Goal: Complete application form

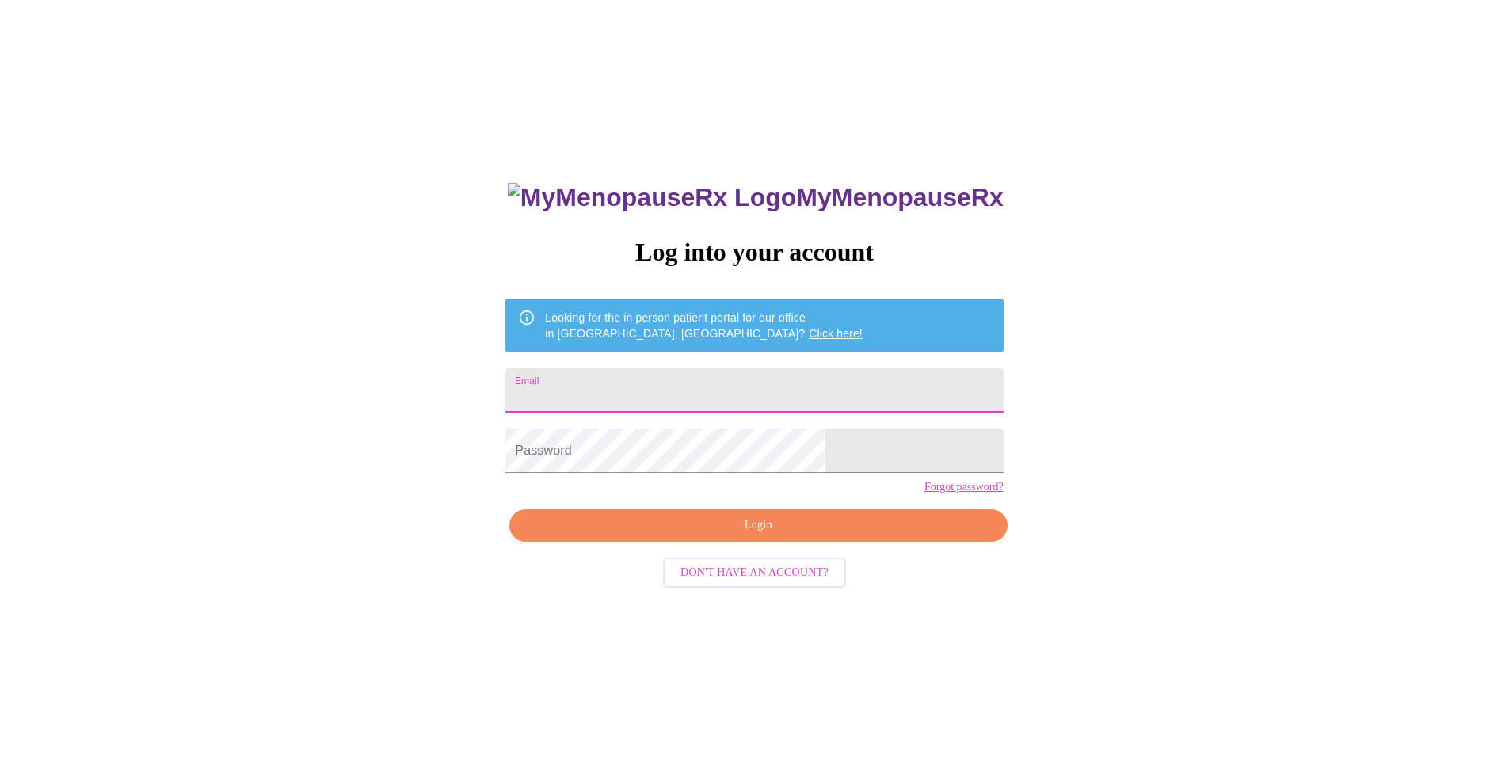
click at [780, 396] on input "Email" at bounding box center [754, 390] width 498 height 44
type input "[EMAIL_ADDRESS][DOMAIN_NAME]"
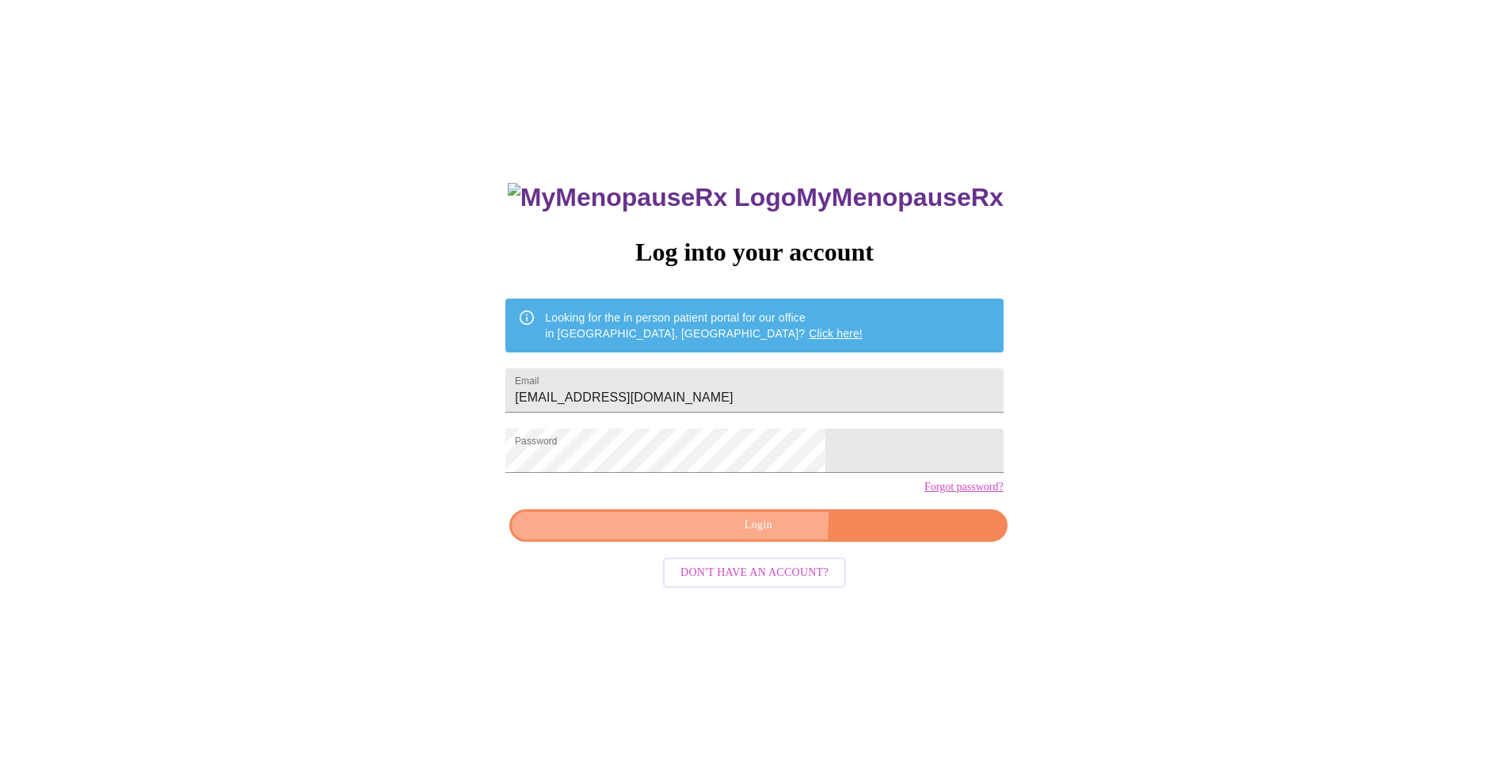
click at [664, 536] on span "Login" at bounding box center [758, 526] width 461 height 20
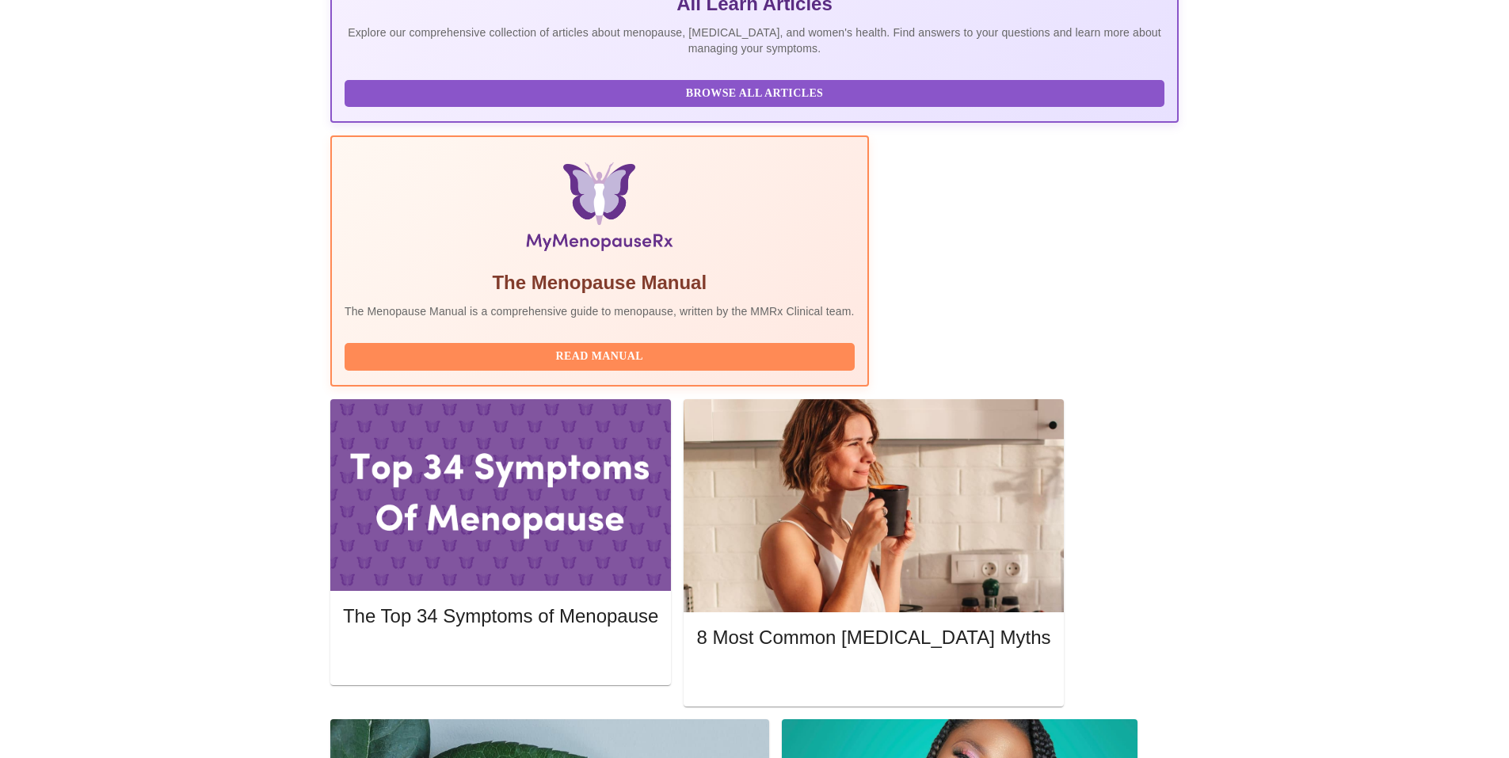
scroll to position [422, 0]
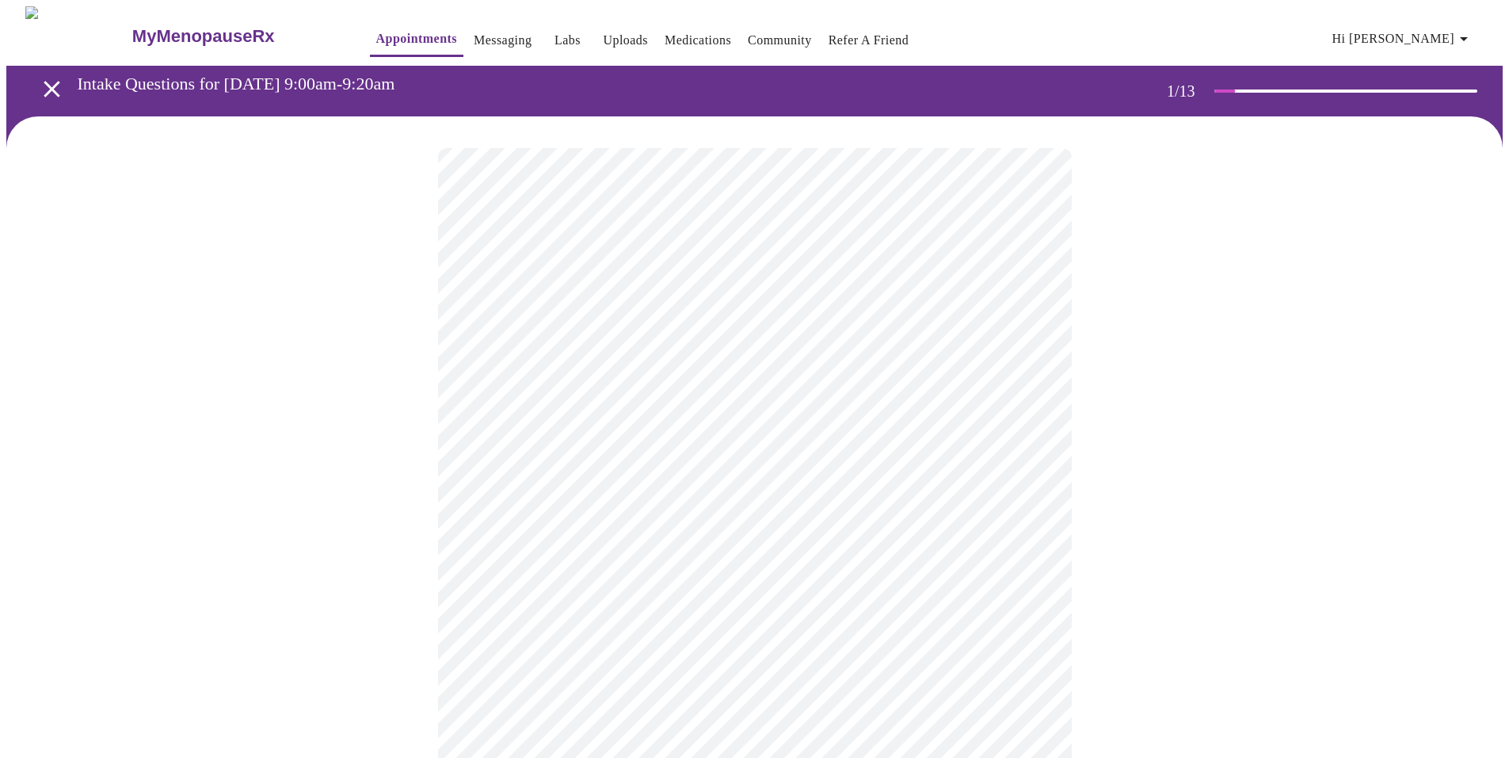
click at [624, 352] on body "MyMenopauseRx Appointments Messaging Labs Uploads Medications Community Refer a…" at bounding box center [754, 730] width 1497 height 1448
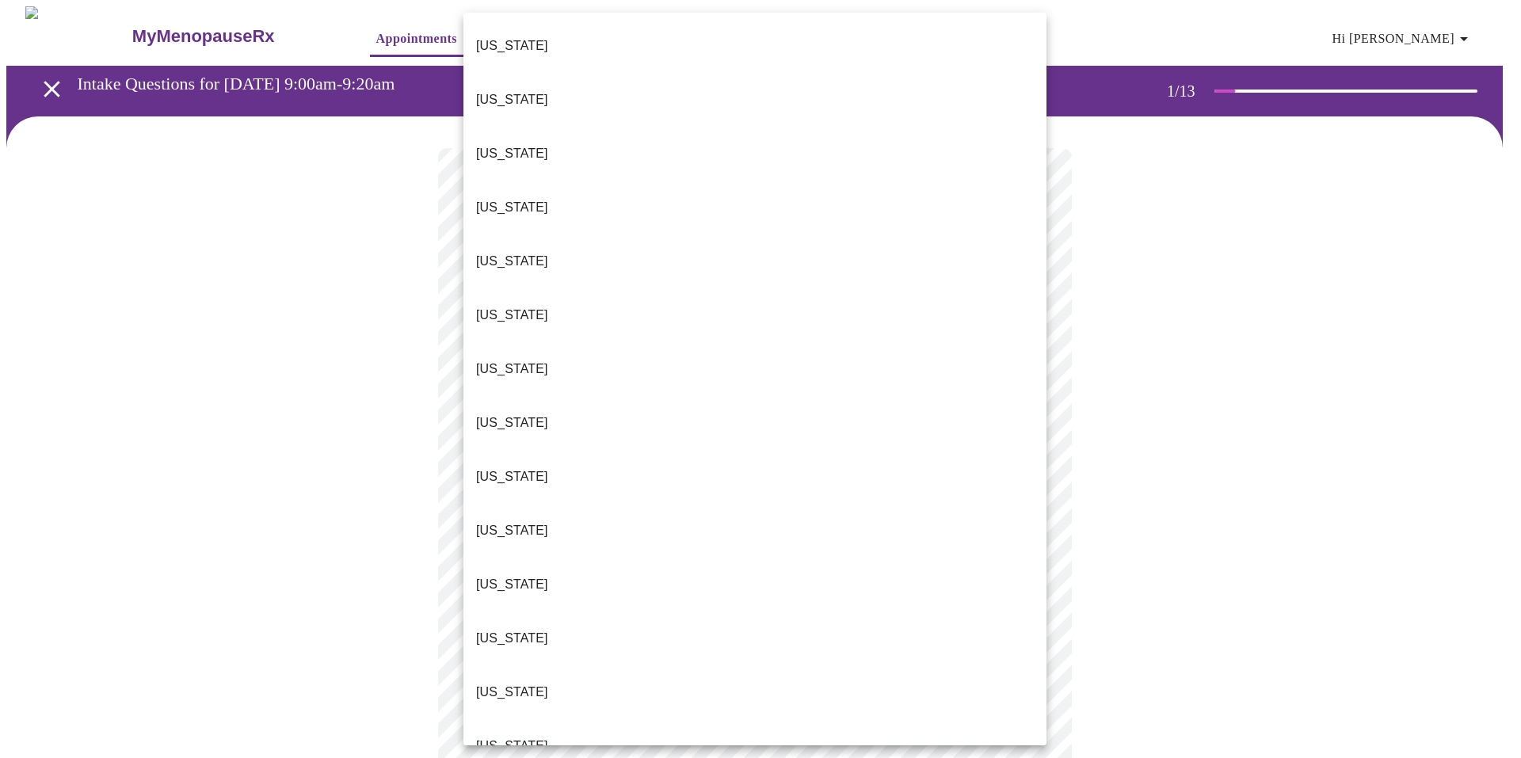
click at [525, 719] on li "[US_STATE]" at bounding box center [754, 746] width 583 height 54
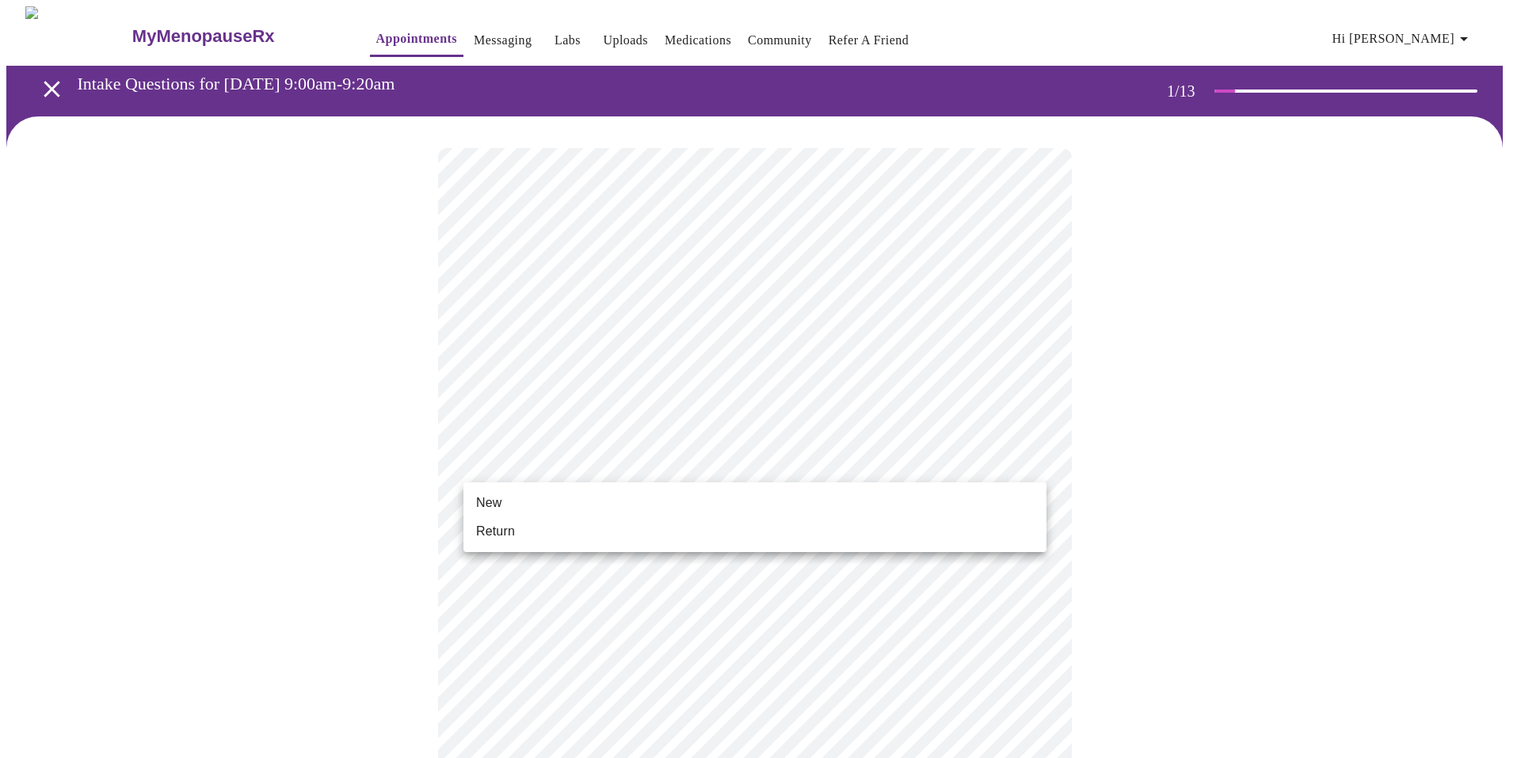
click at [691, 458] on body "MyMenopauseRx Appointments Messaging Labs Uploads Medications Community Refer a…" at bounding box center [760, 725] width 1509 height 1438
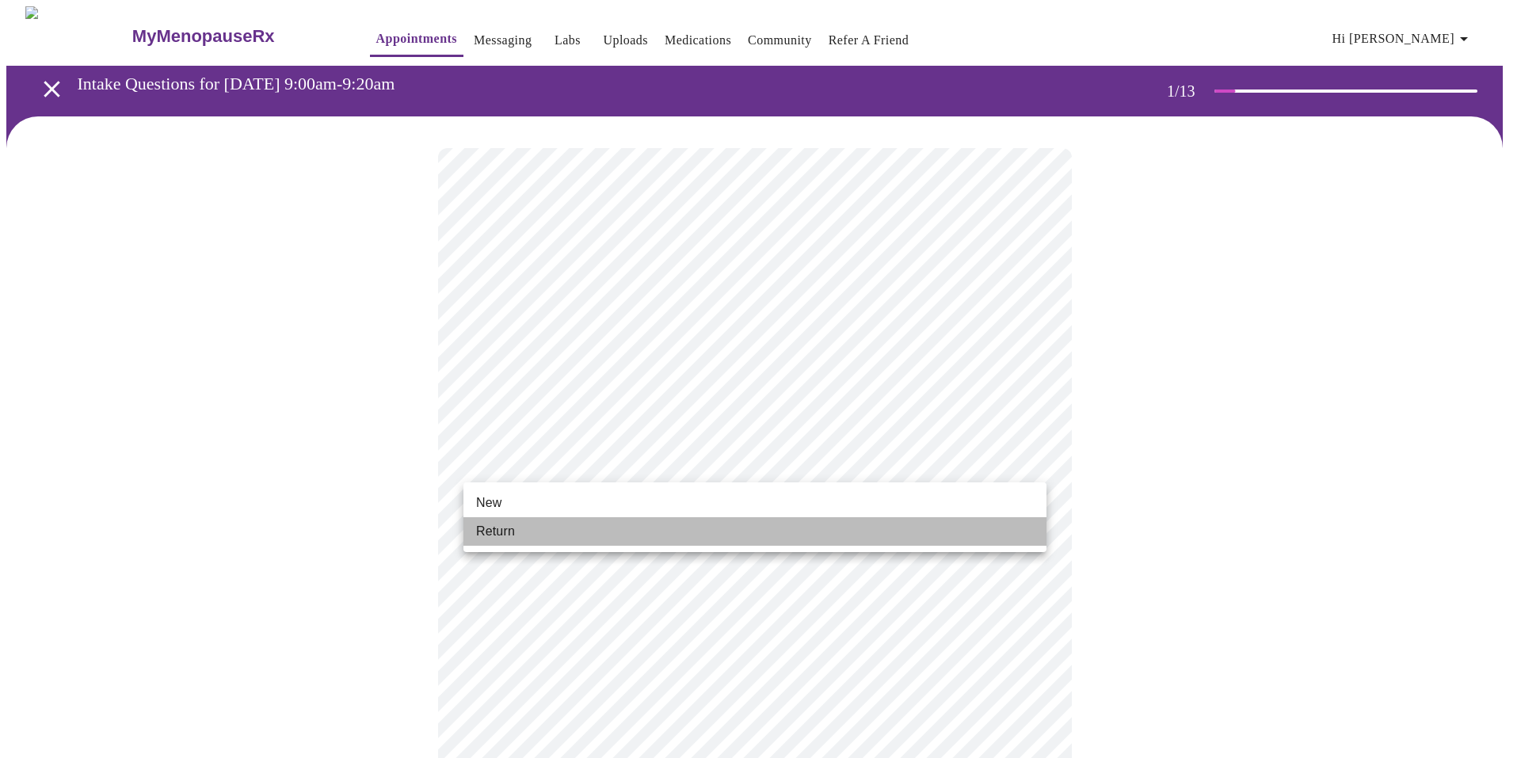
click at [543, 532] on li "Return" at bounding box center [754, 531] width 583 height 29
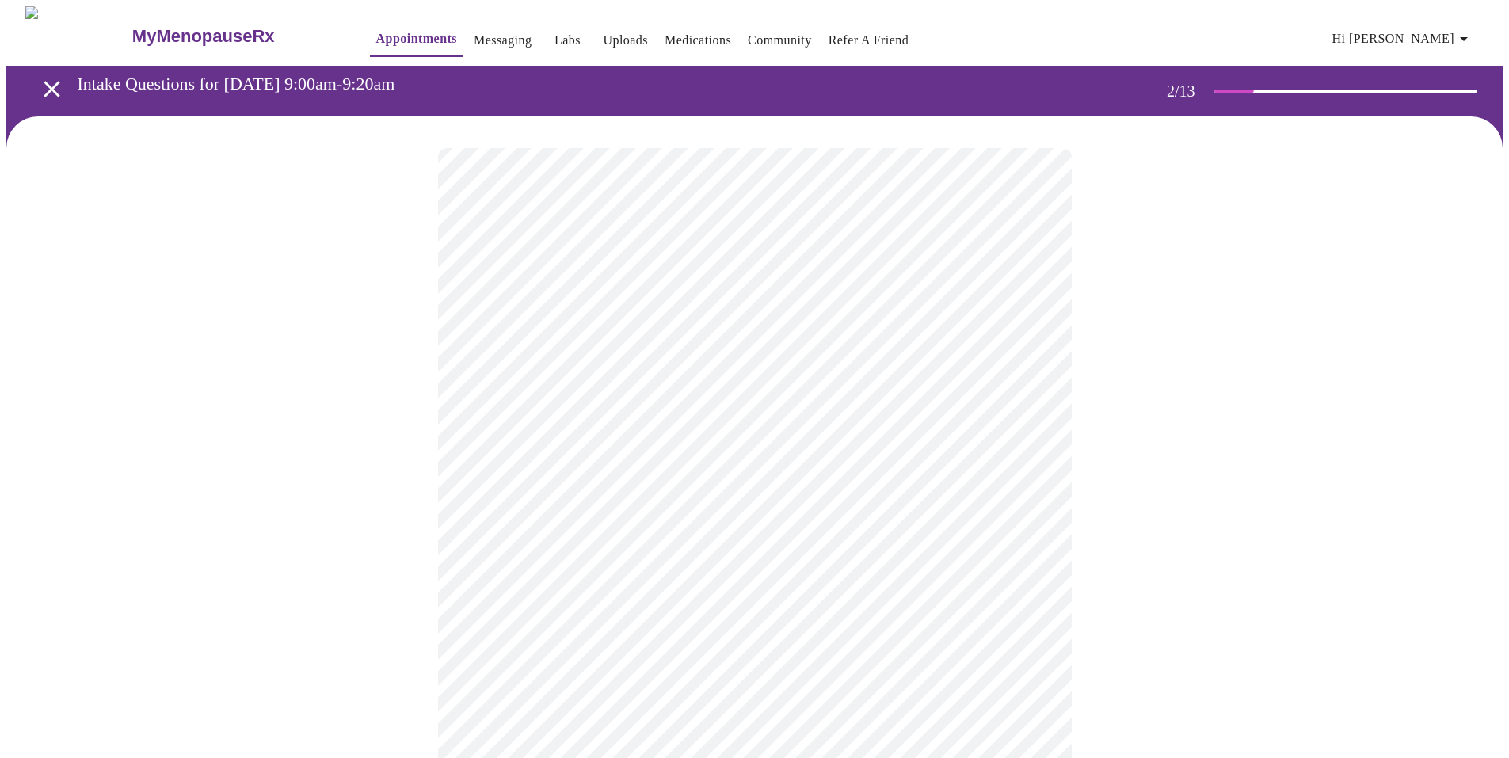
click at [685, 322] on body "MyMenopauseRx Appointments Messaging Labs Uploads Medications Community Refer a…" at bounding box center [754, 482] width 1497 height 952
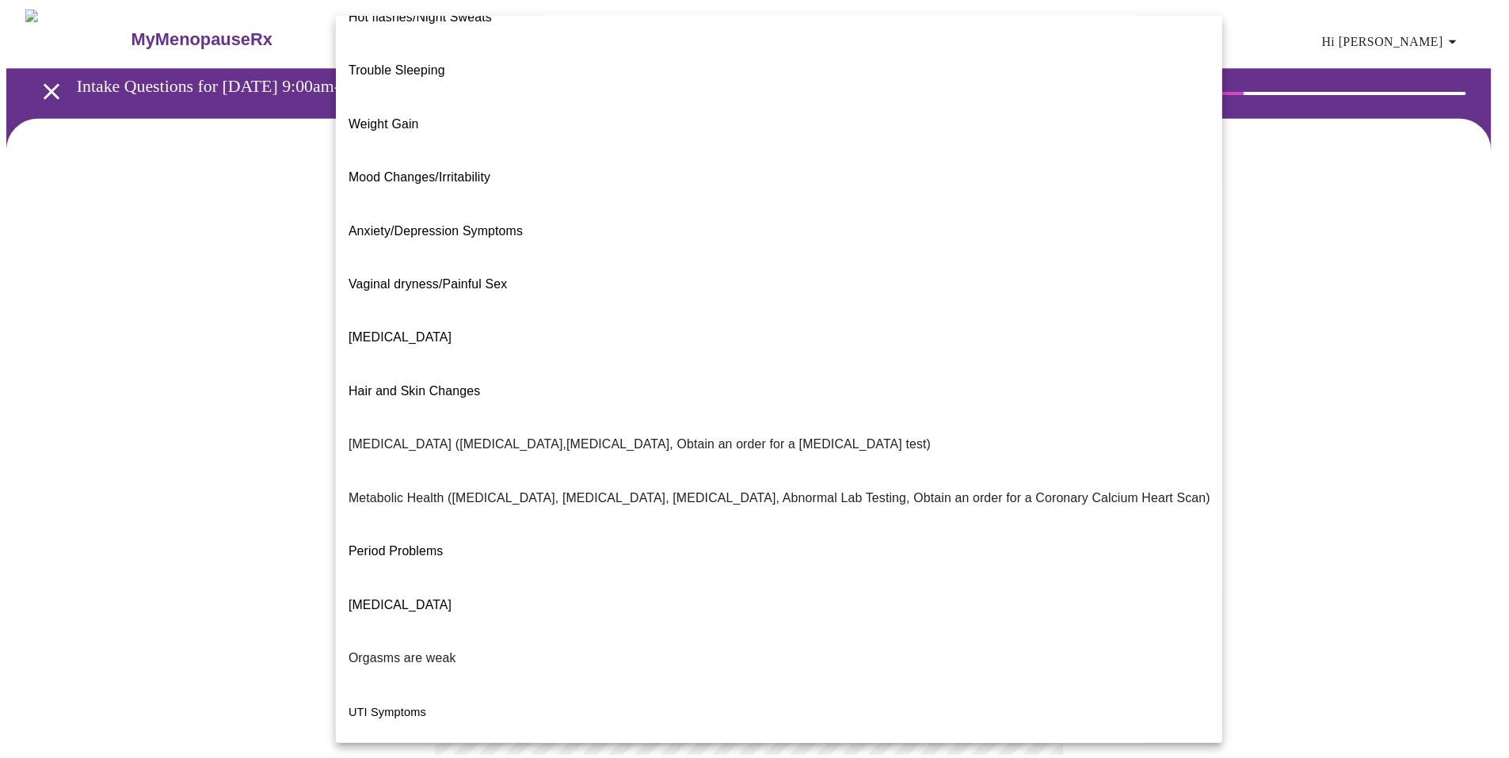
scroll to position [63, 0]
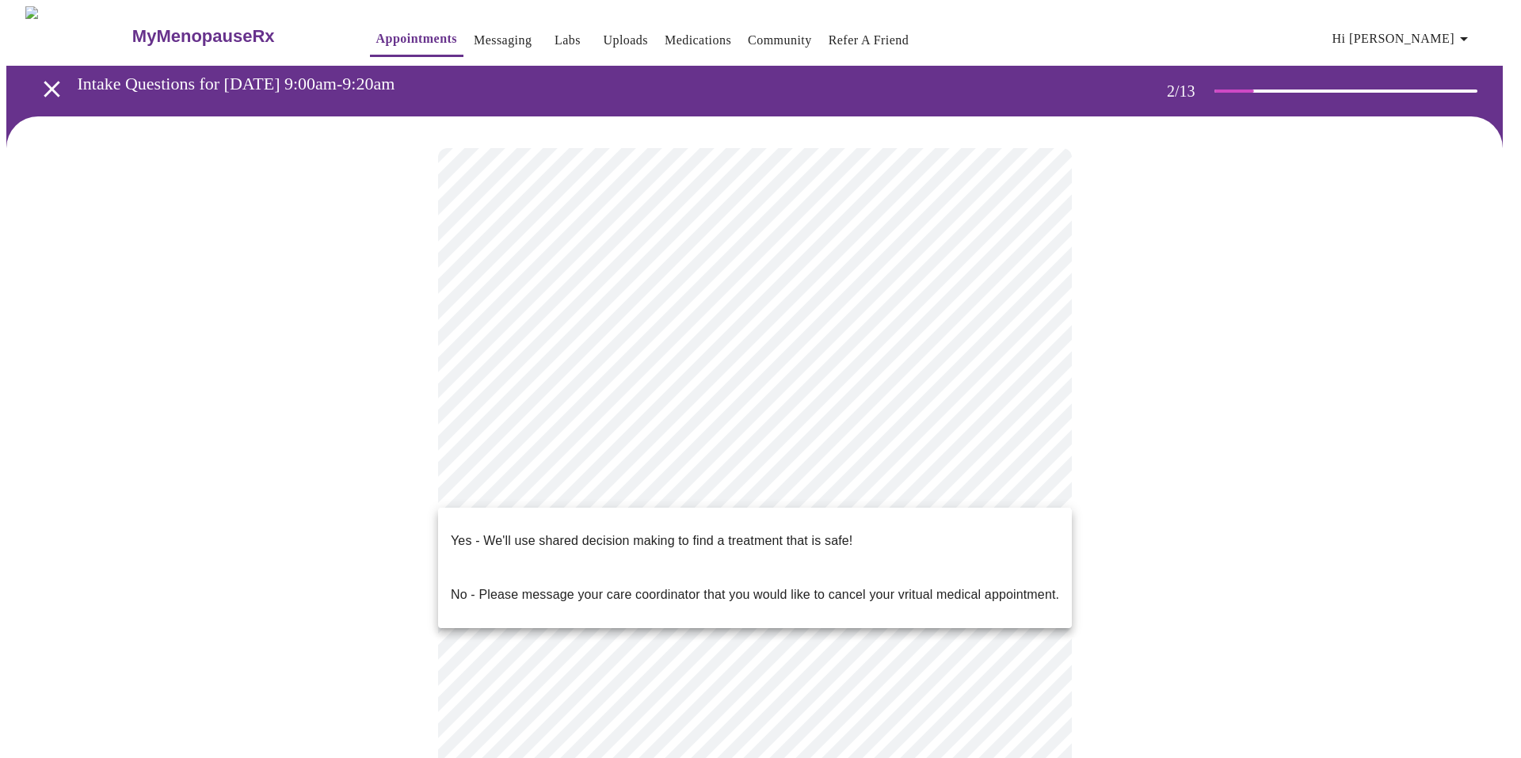
click at [729, 482] on body "MyMenopauseRx Appointments Messaging Labs Uploads Medications Community Refer a…" at bounding box center [760, 477] width 1509 height 943
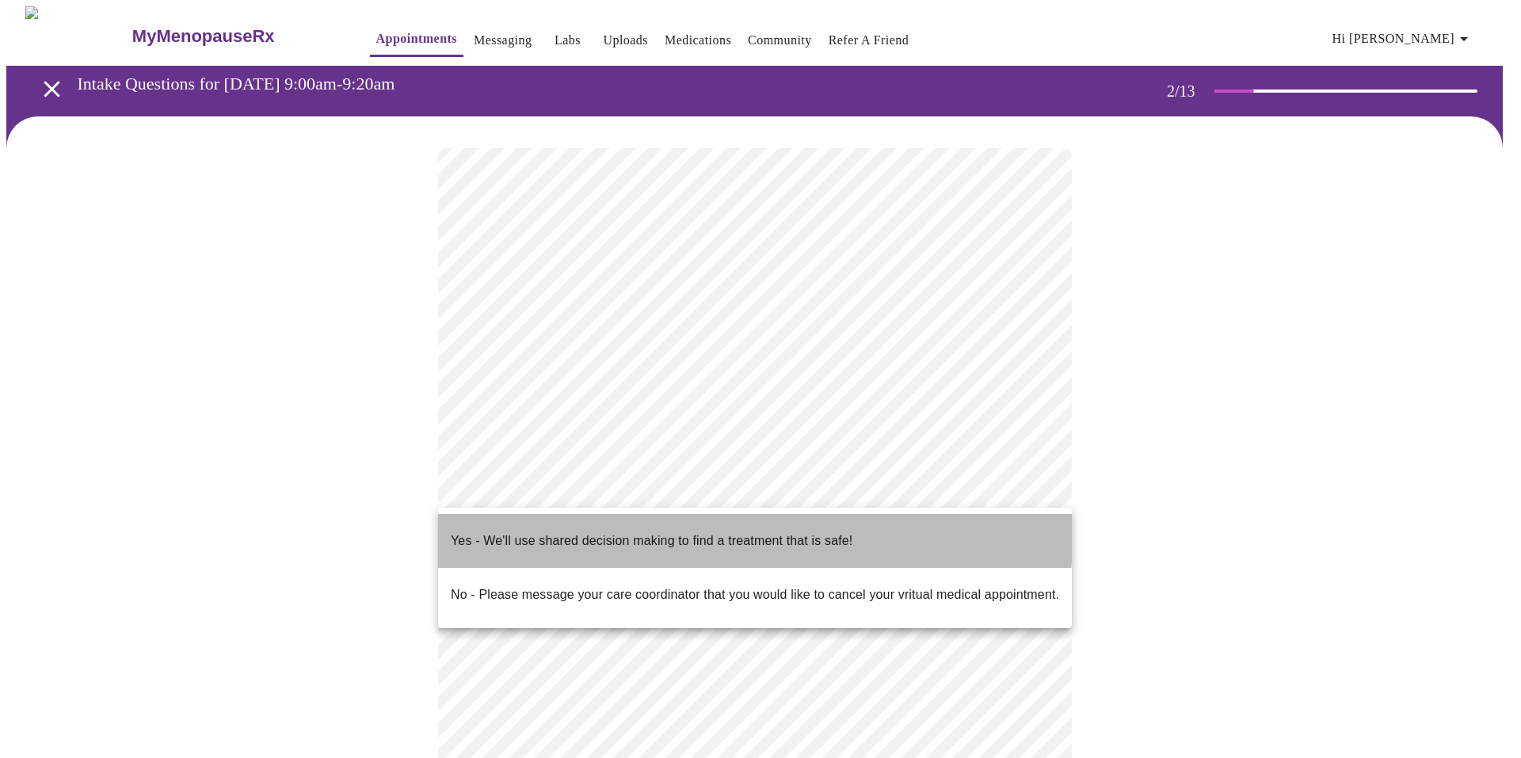
click at [678, 532] on p "Yes - We'll use shared decision making to find a treatment that is safe!" at bounding box center [652, 541] width 402 height 19
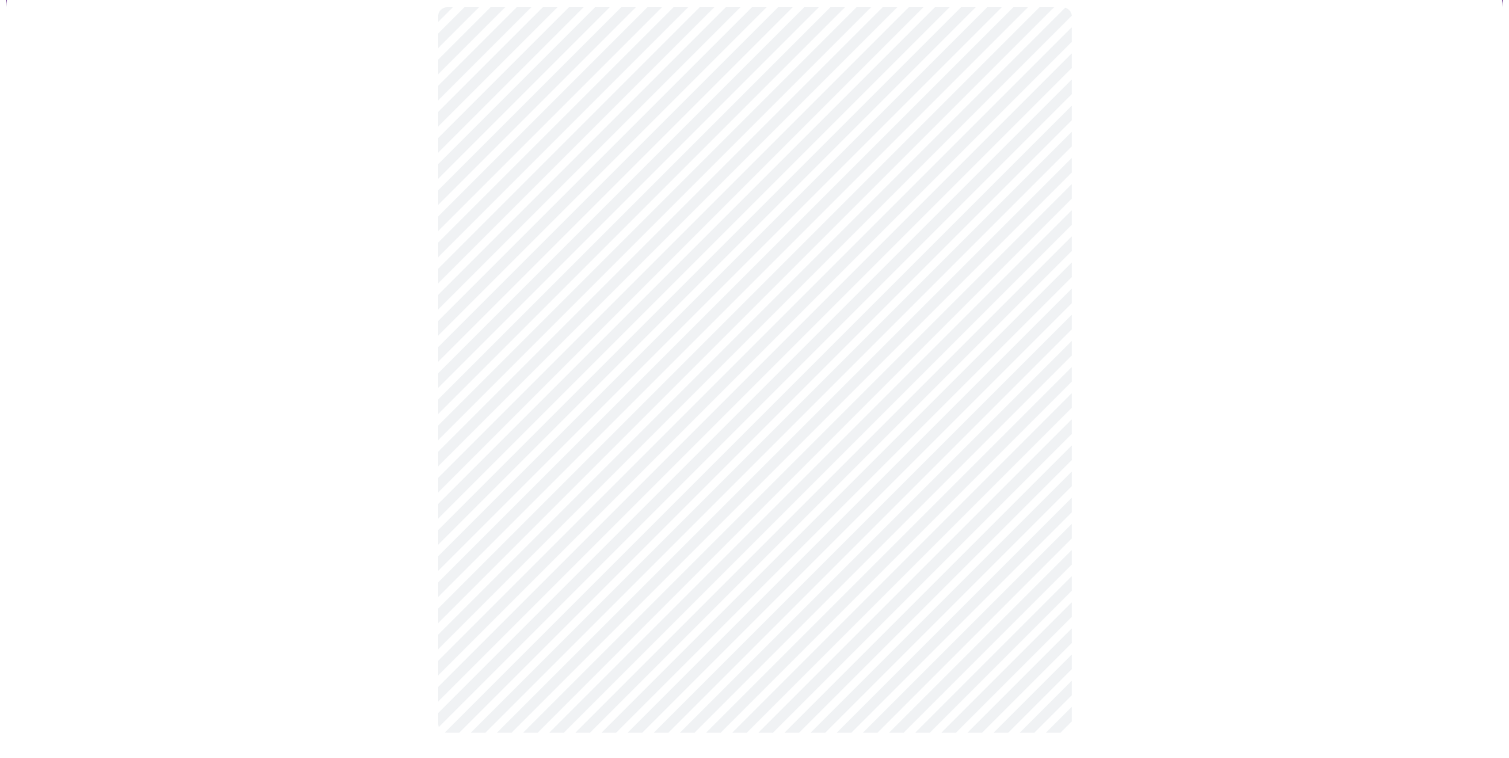
scroll to position [0, 0]
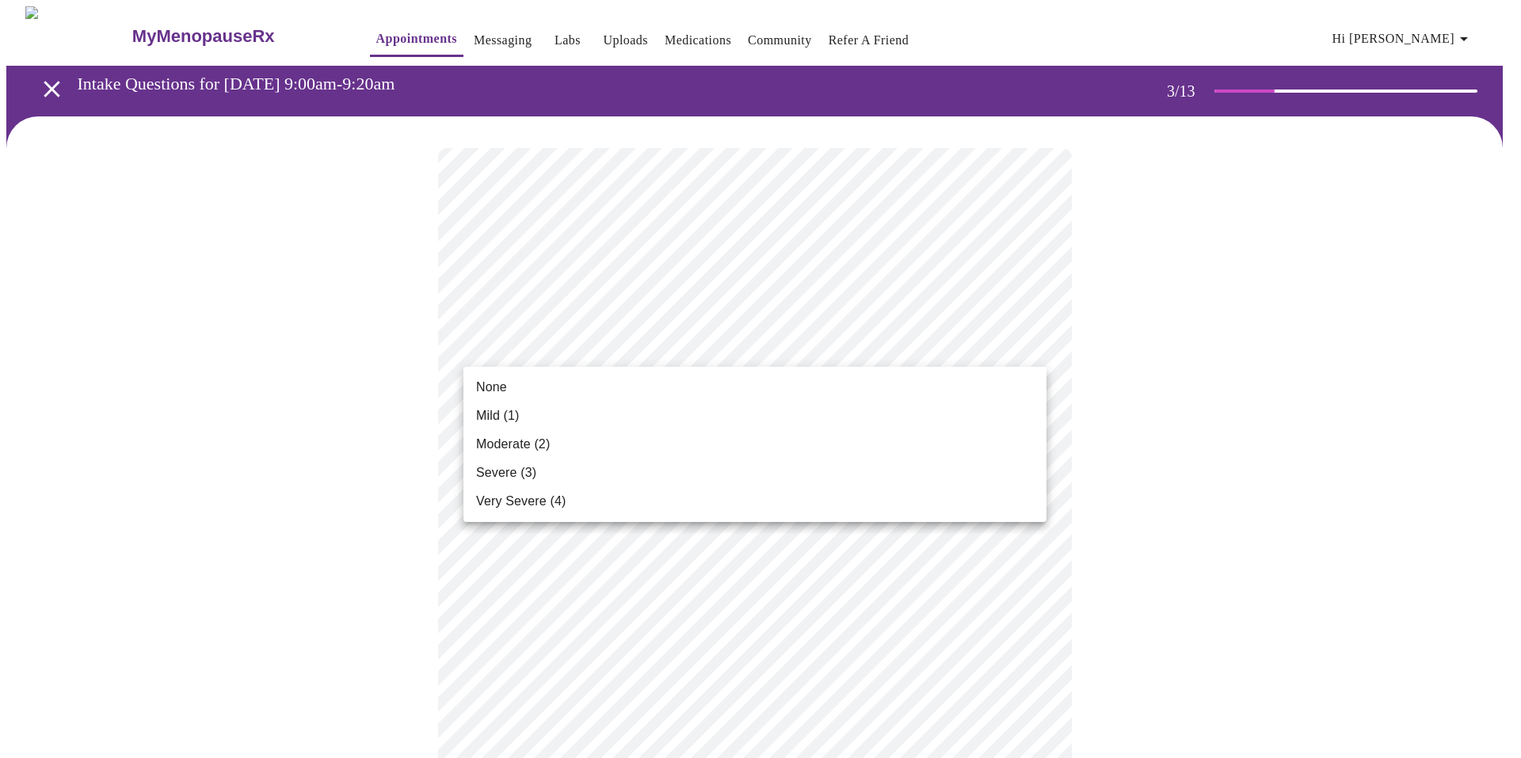
click at [513, 383] on li "None" at bounding box center [754, 387] width 583 height 29
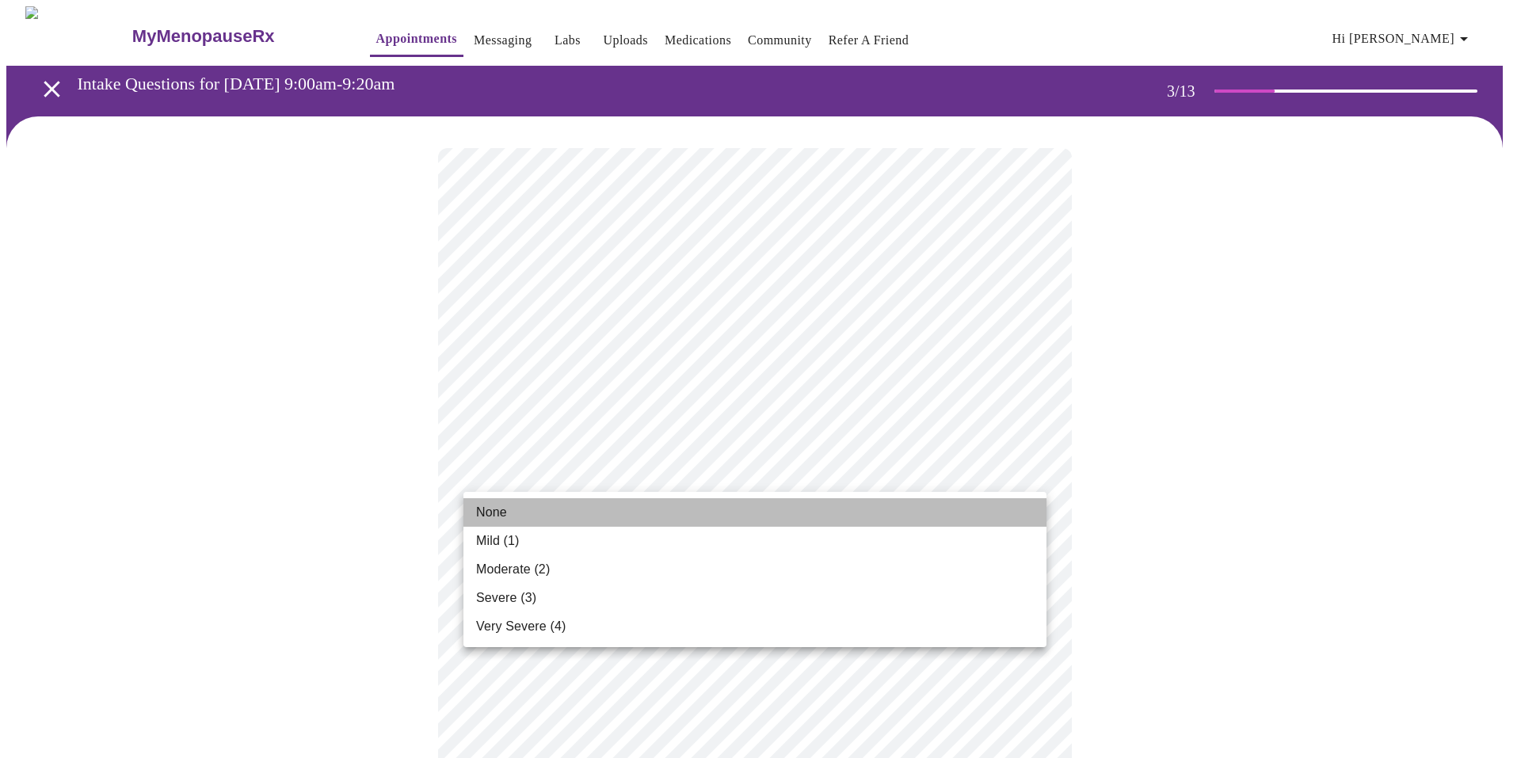
click at [498, 514] on span "None" at bounding box center [491, 512] width 31 height 19
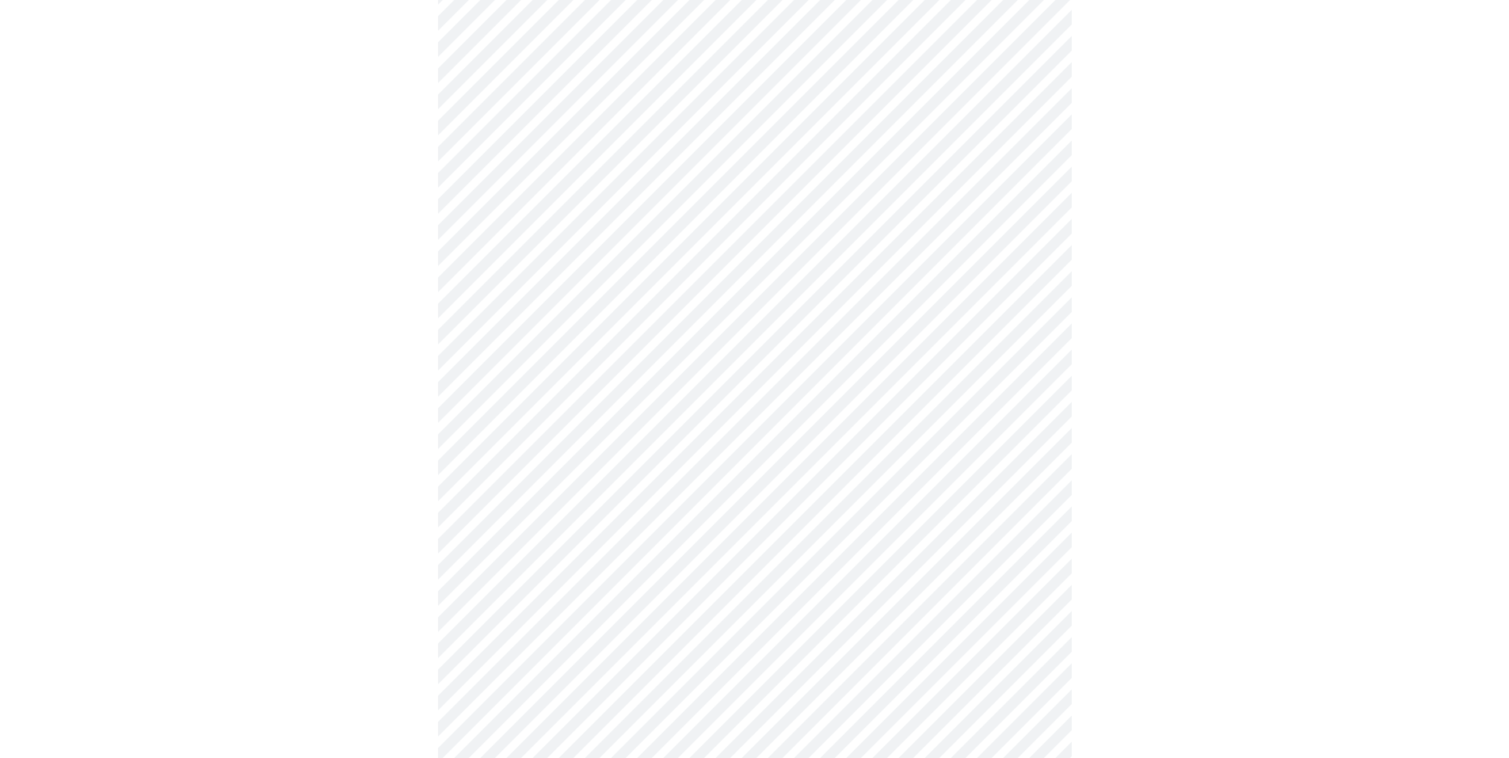
scroll to position [264, 0]
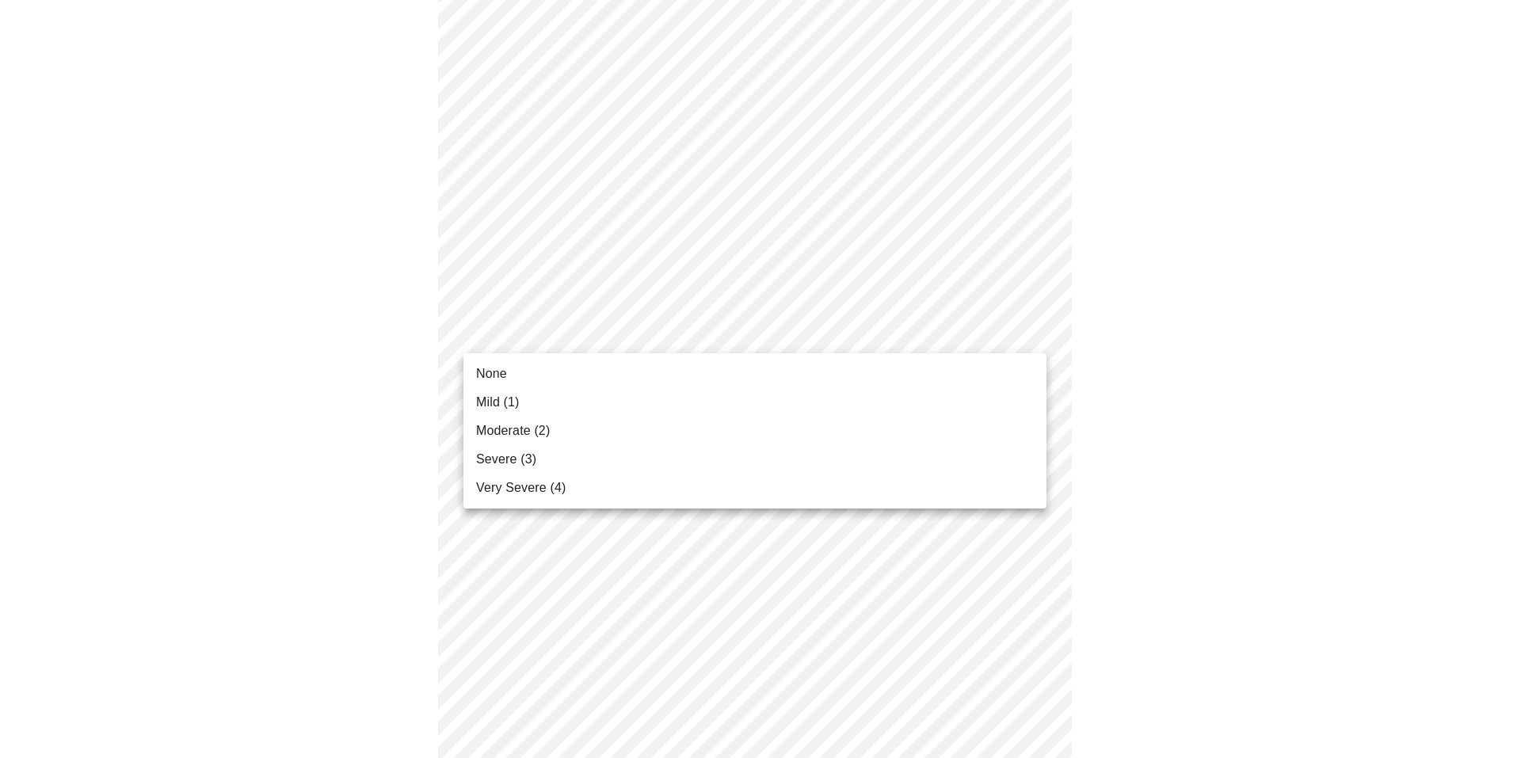
click at [517, 404] on span "Mild (1)" at bounding box center [498, 402] width 44 height 19
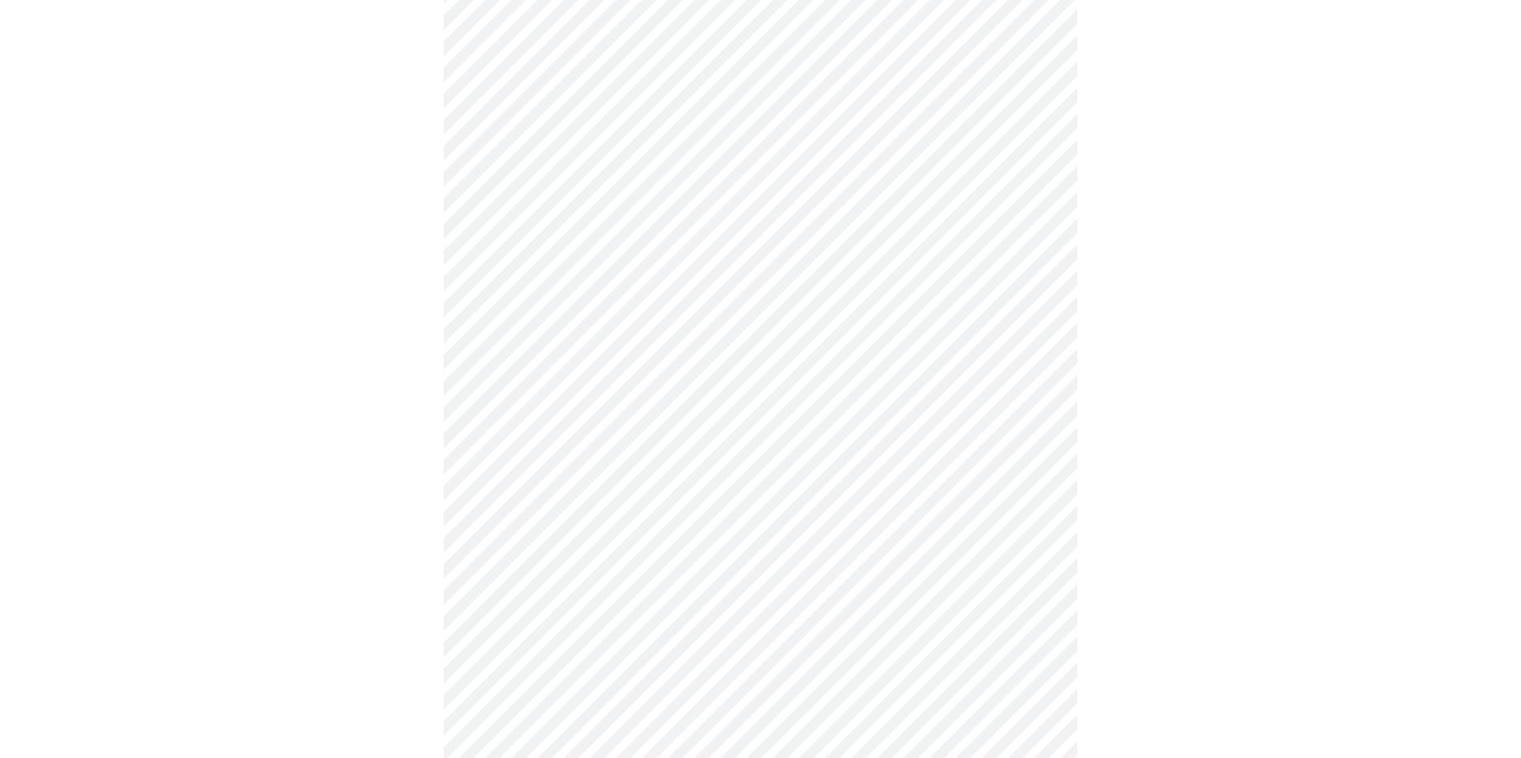
click at [742, 465] on body "MyMenopauseRx Appointments Messaging Labs Uploads Medications Community Refer a…" at bounding box center [760, 763] width 1509 height 2041
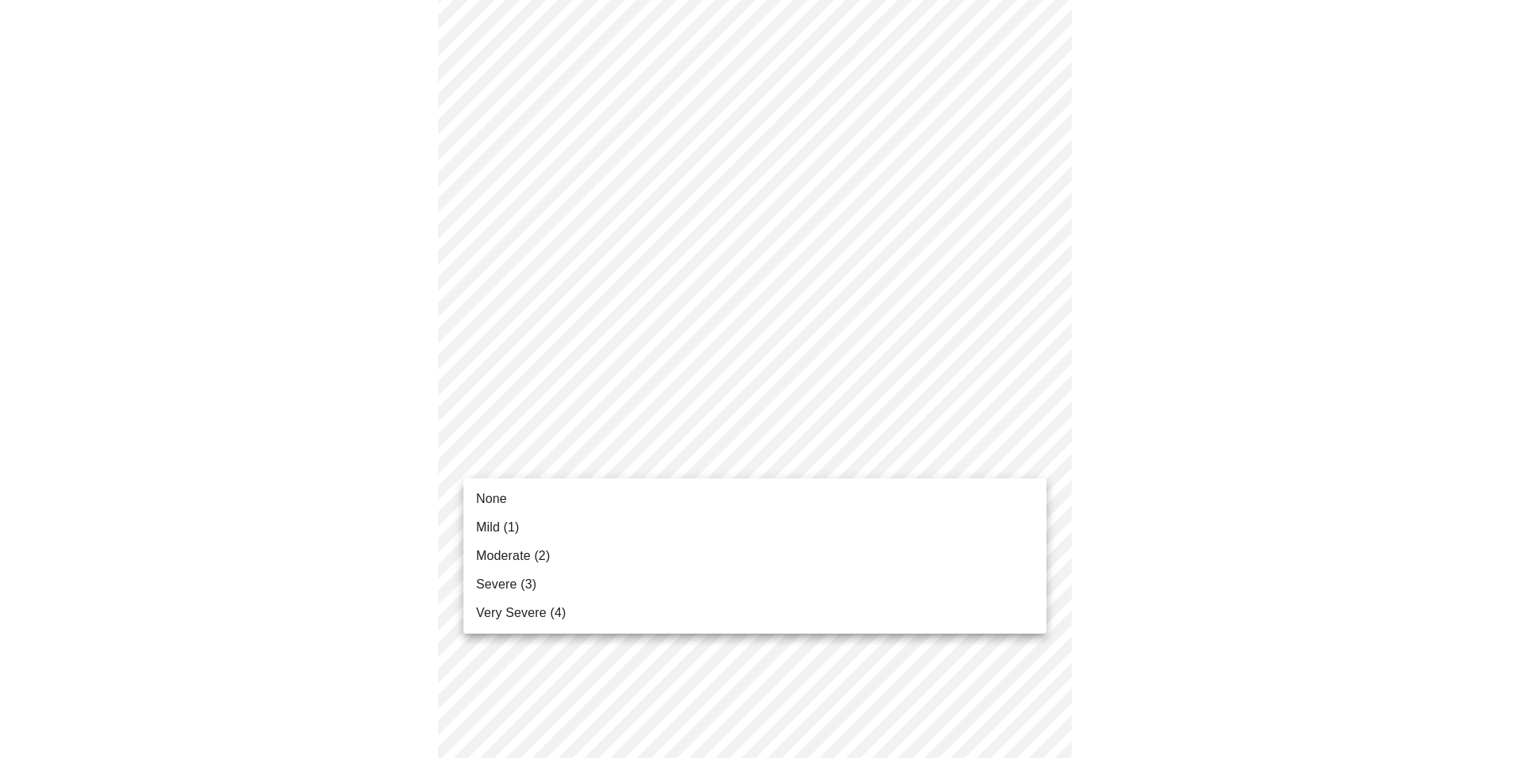
click at [517, 506] on li "None" at bounding box center [754, 499] width 583 height 29
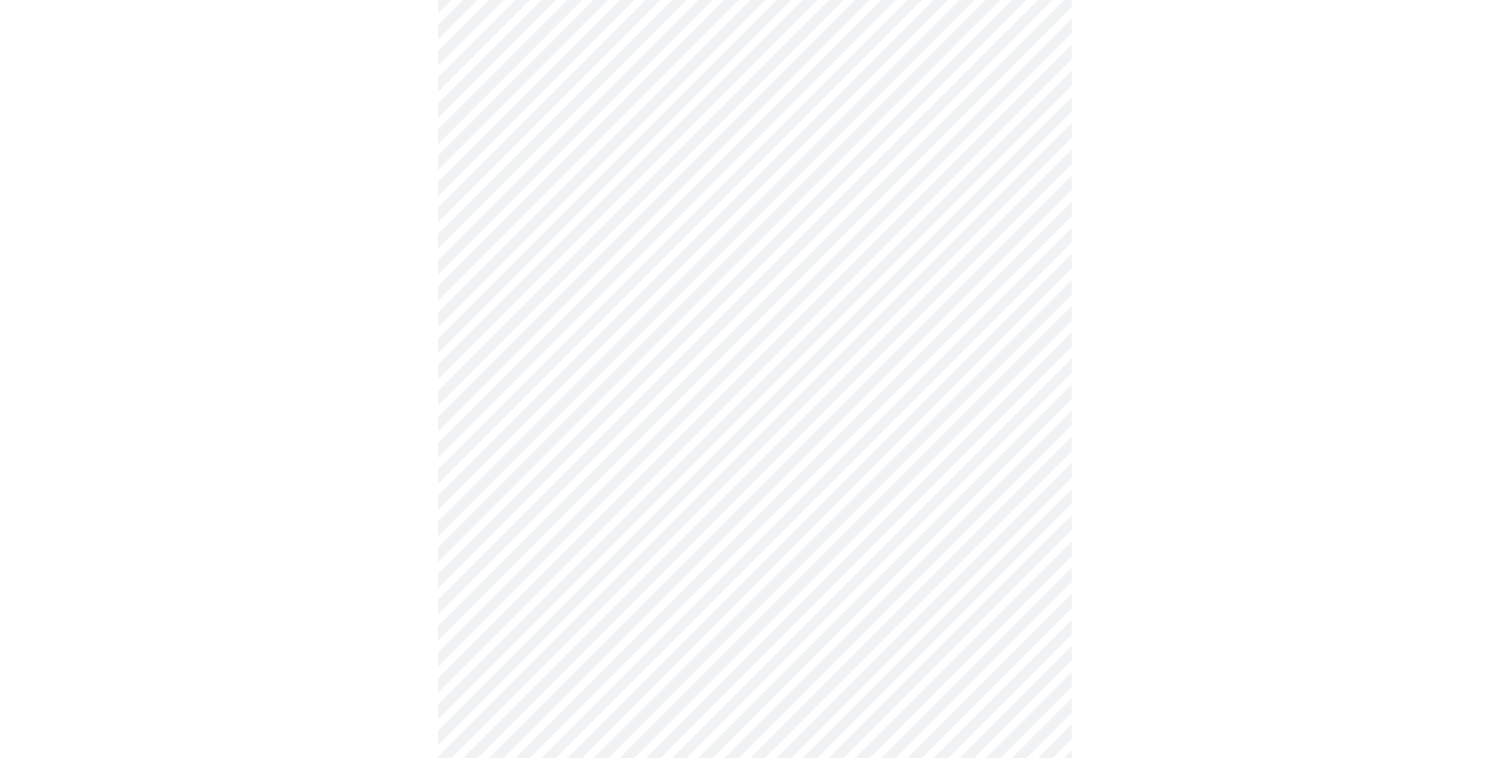
scroll to position [422, 0]
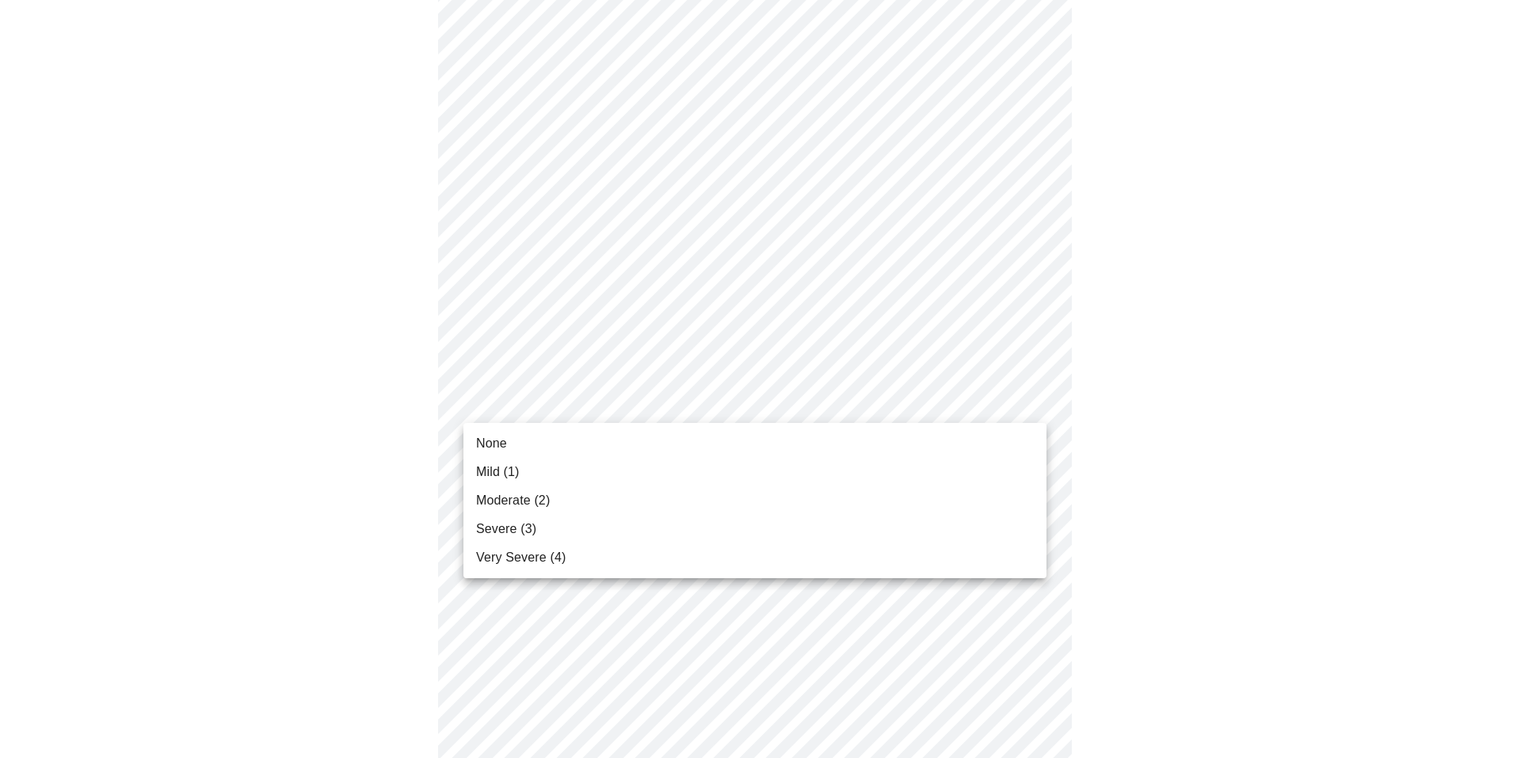
click at [550, 404] on body "MyMenopauseRx Appointments Messaging Labs Uploads Medications Community Refer a…" at bounding box center [760, 593] width 1509 height 2019
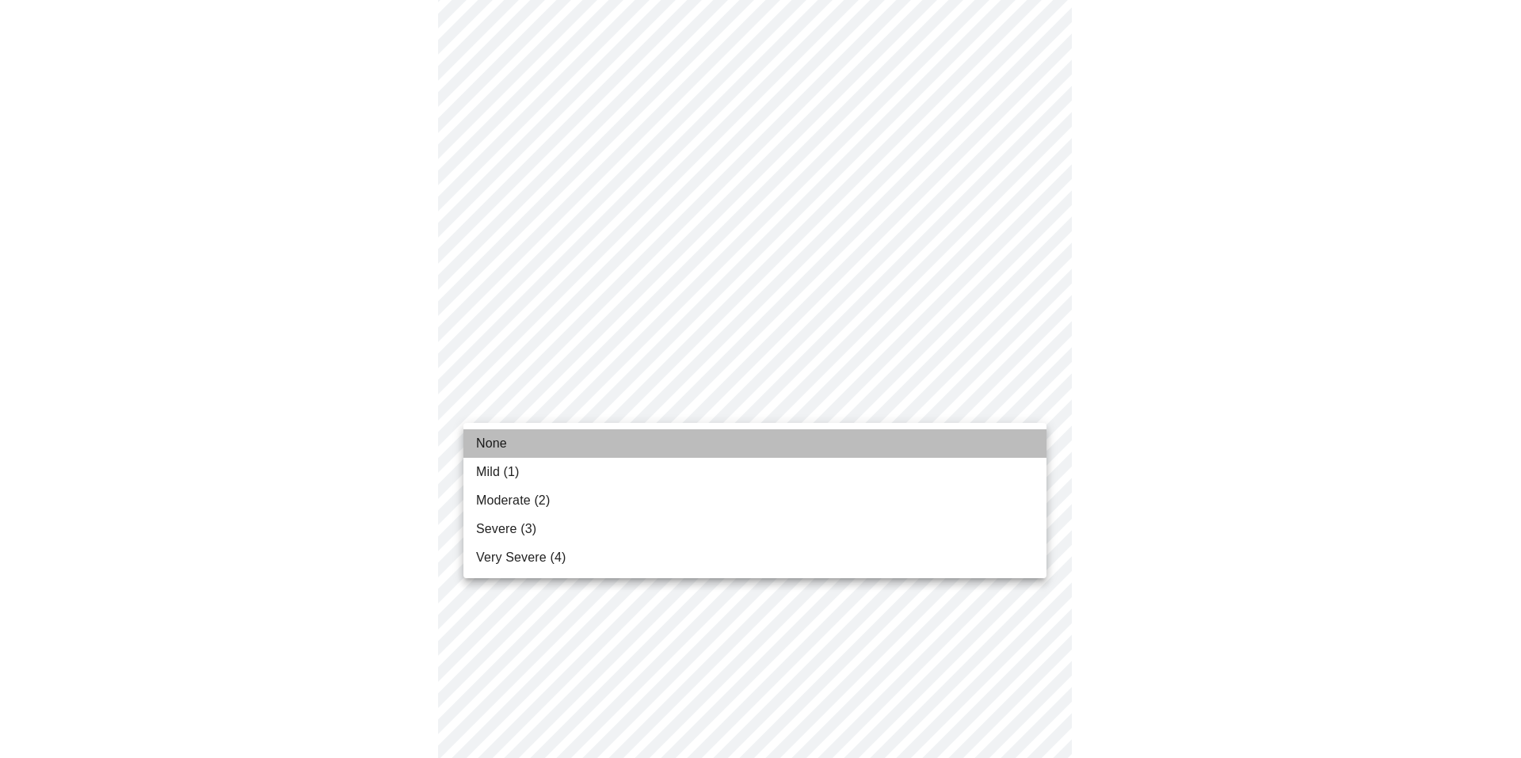
click at [490, 437] on span "None" at bounding box center [491, 443] width 31 height 19
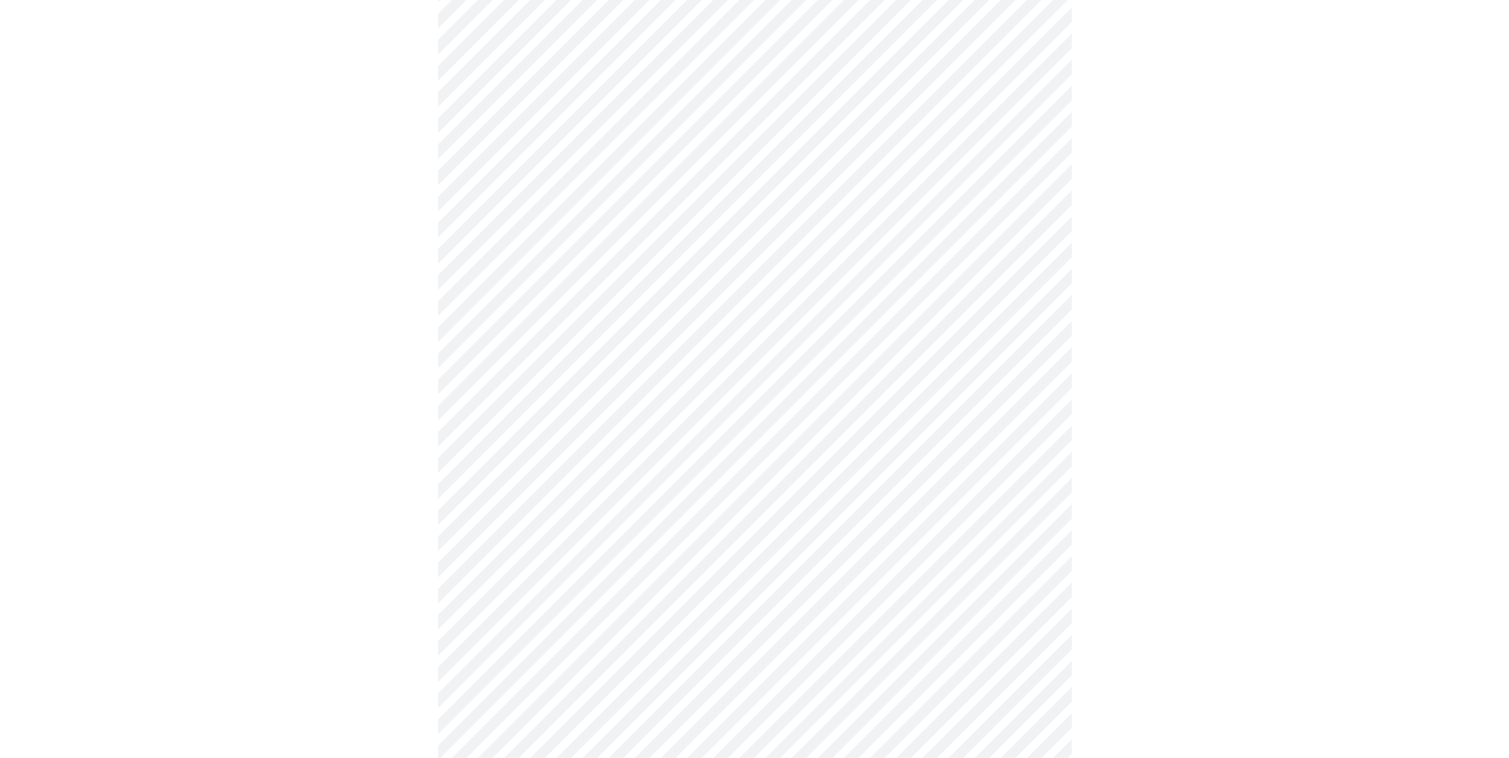
click at [571, 502] on body "MyMenopauseRx Appointments Messaging Labs Uploads Medications Community Refer a…" at bounding box center [754, 582] width 1497 height 1997
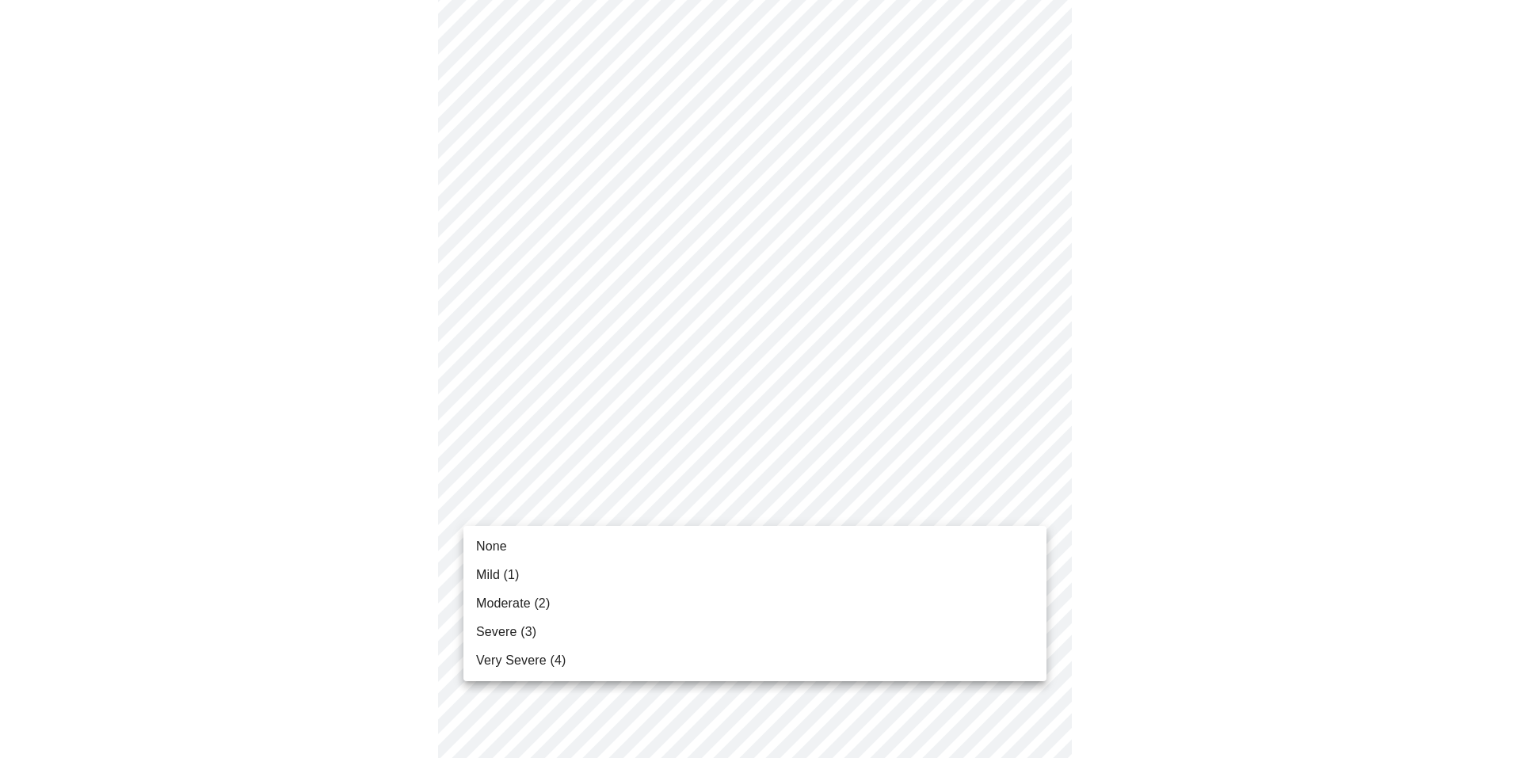
click at [497, 544] on span "None" at bounding box center [491, 546] width 31 height 19
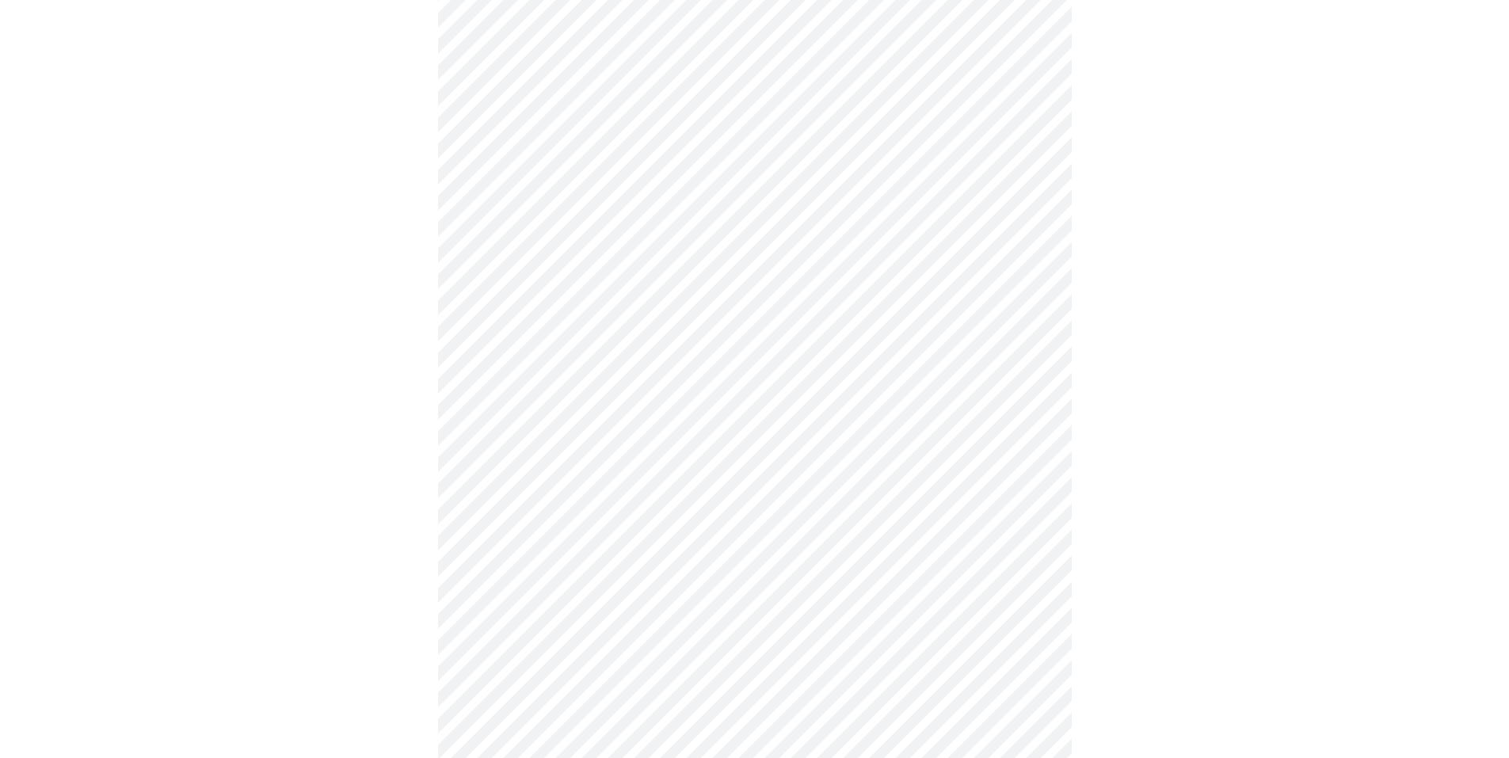
scroll to position [739, 0]
click at [599, 312] on body "MyMenopauseRx Appointments Messaging Labs Uploads Medications Community Refer a…" at bounding box center [760, 254] width 1509 height 1974
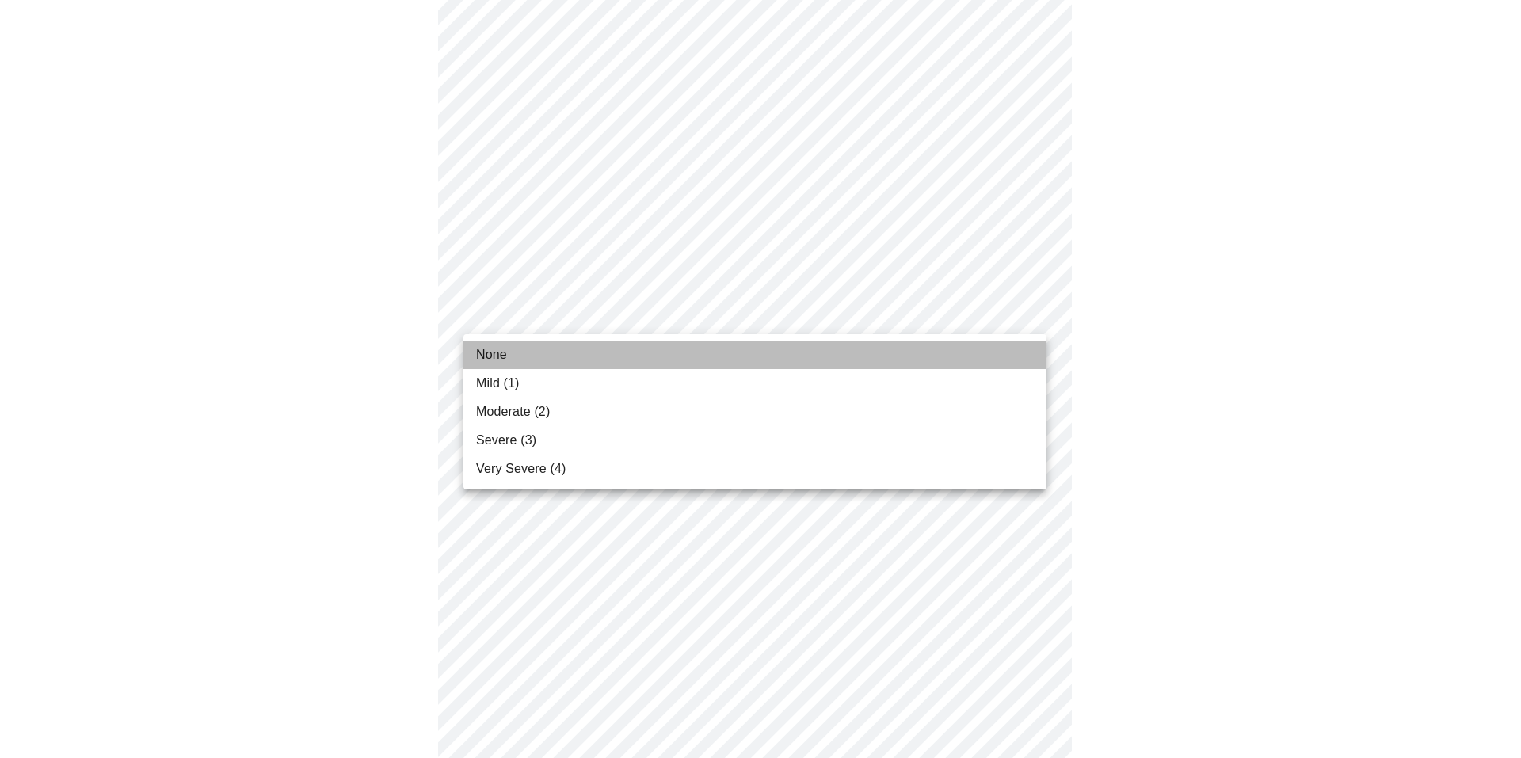
click at [505, 349] on span "None" at bounding box center [491, 354] width 31 height 19
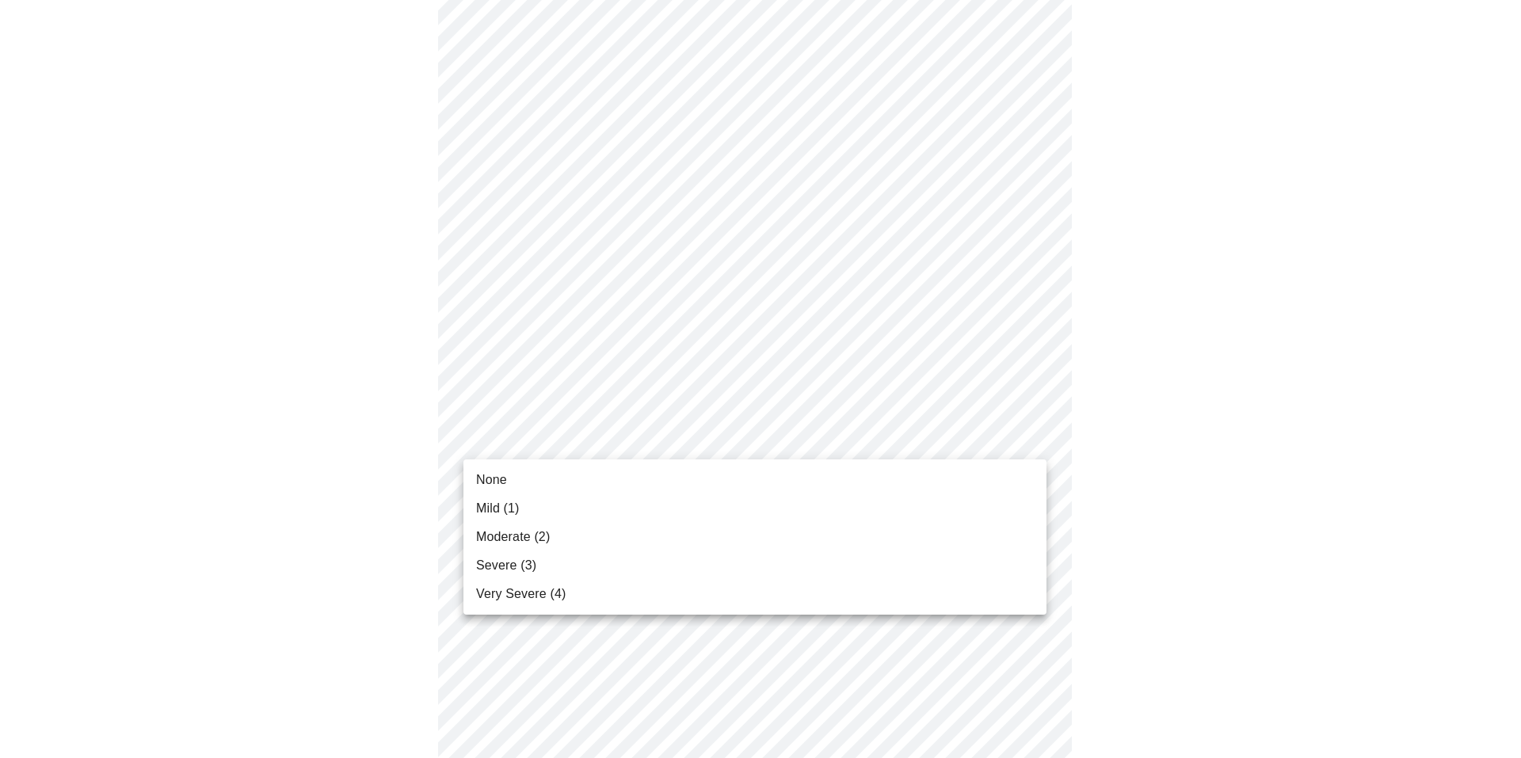
click at [545, 438] on body "MyMenopauseRx Appointments Messaging Labs Uploads Medications Community Refer a…" at bounding box center [760, 243] width 1509 height 1952
click at [506, 475] on li "None" at bounding box center [754, 480] width 583 height 29
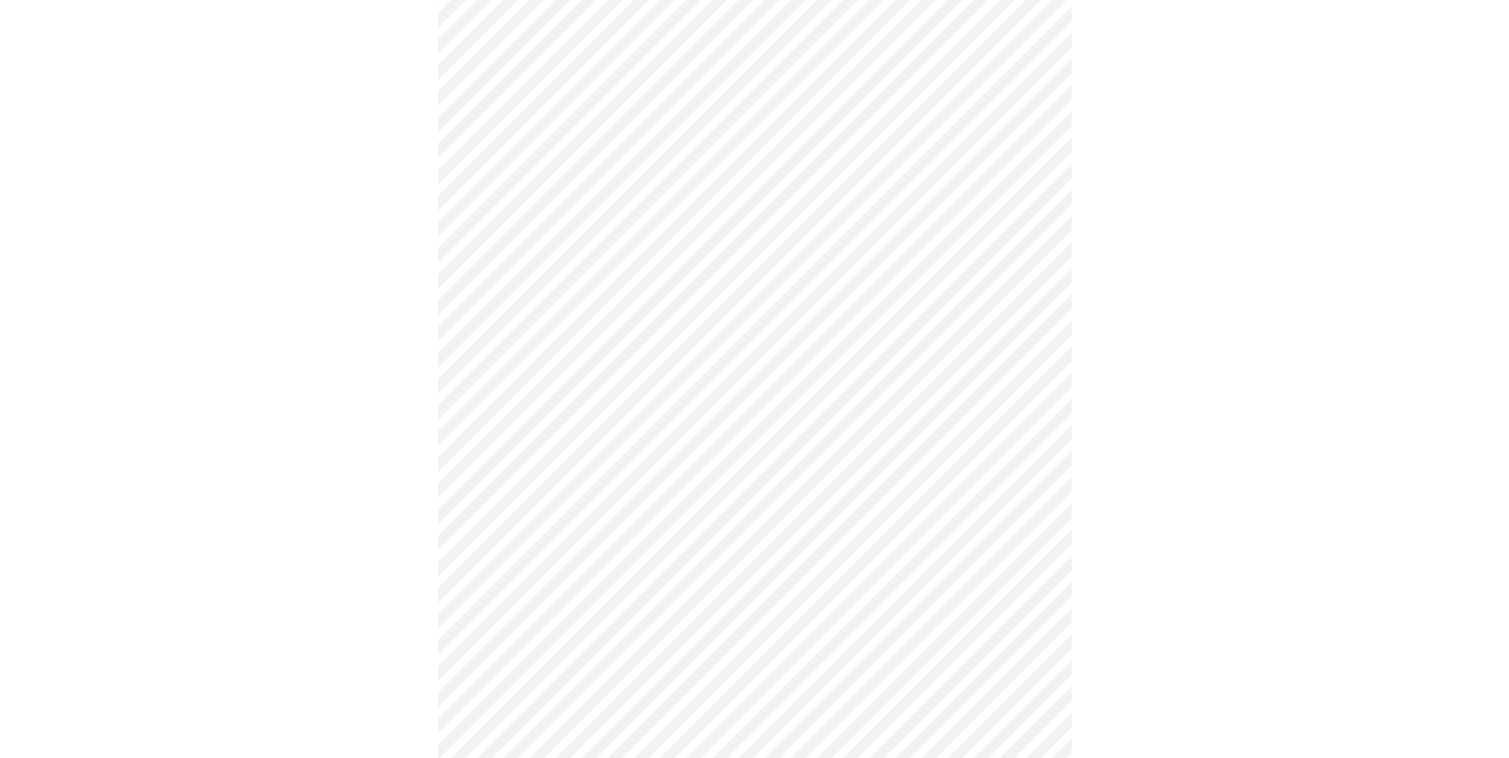
scroll to position [951, 0]
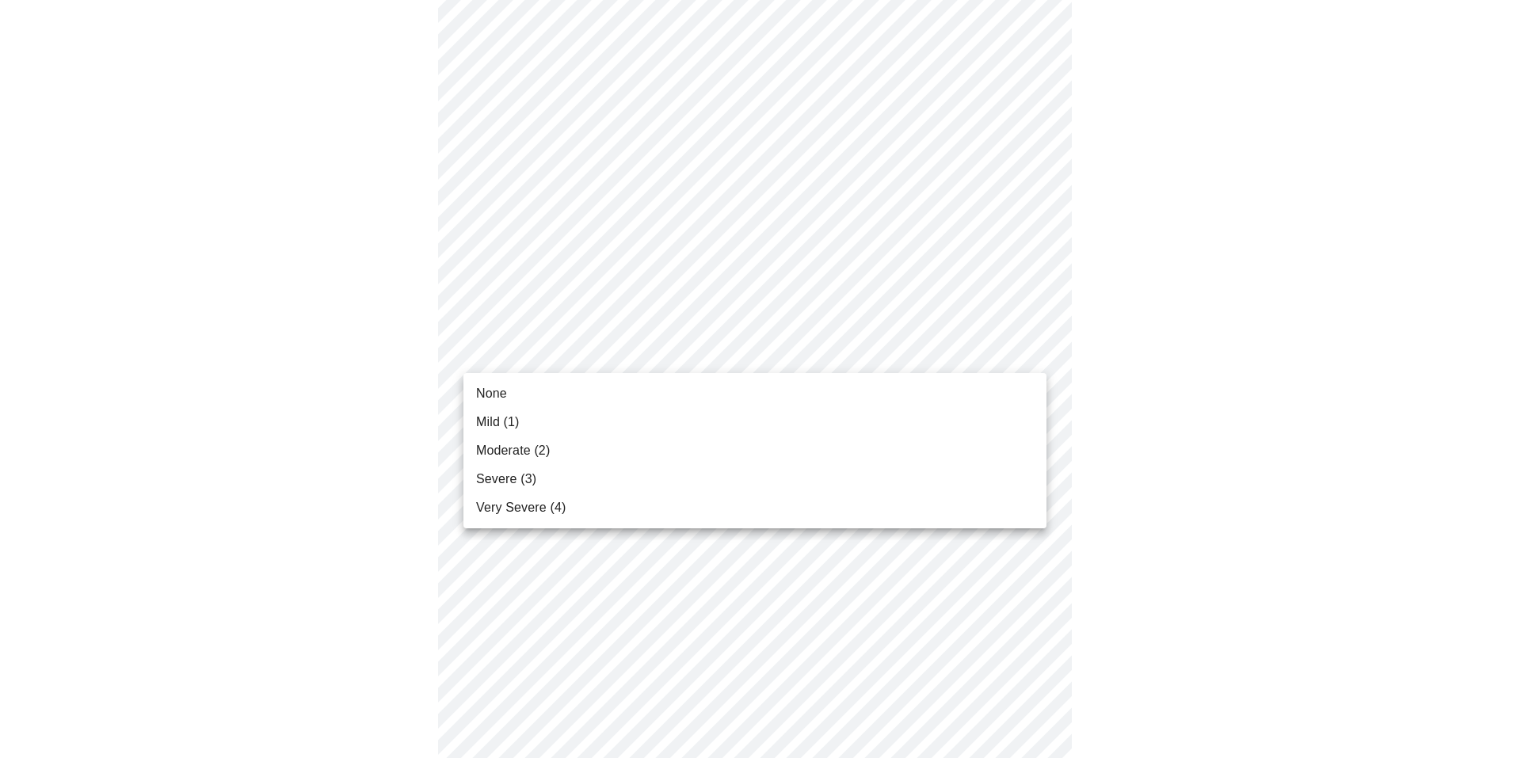
click at [559, 342] on body "MyMenopauseRx Appointments Messaging Labs Uploads Medications Community Refer a…" at bounding box center [760, 21] width 1509 height 1930
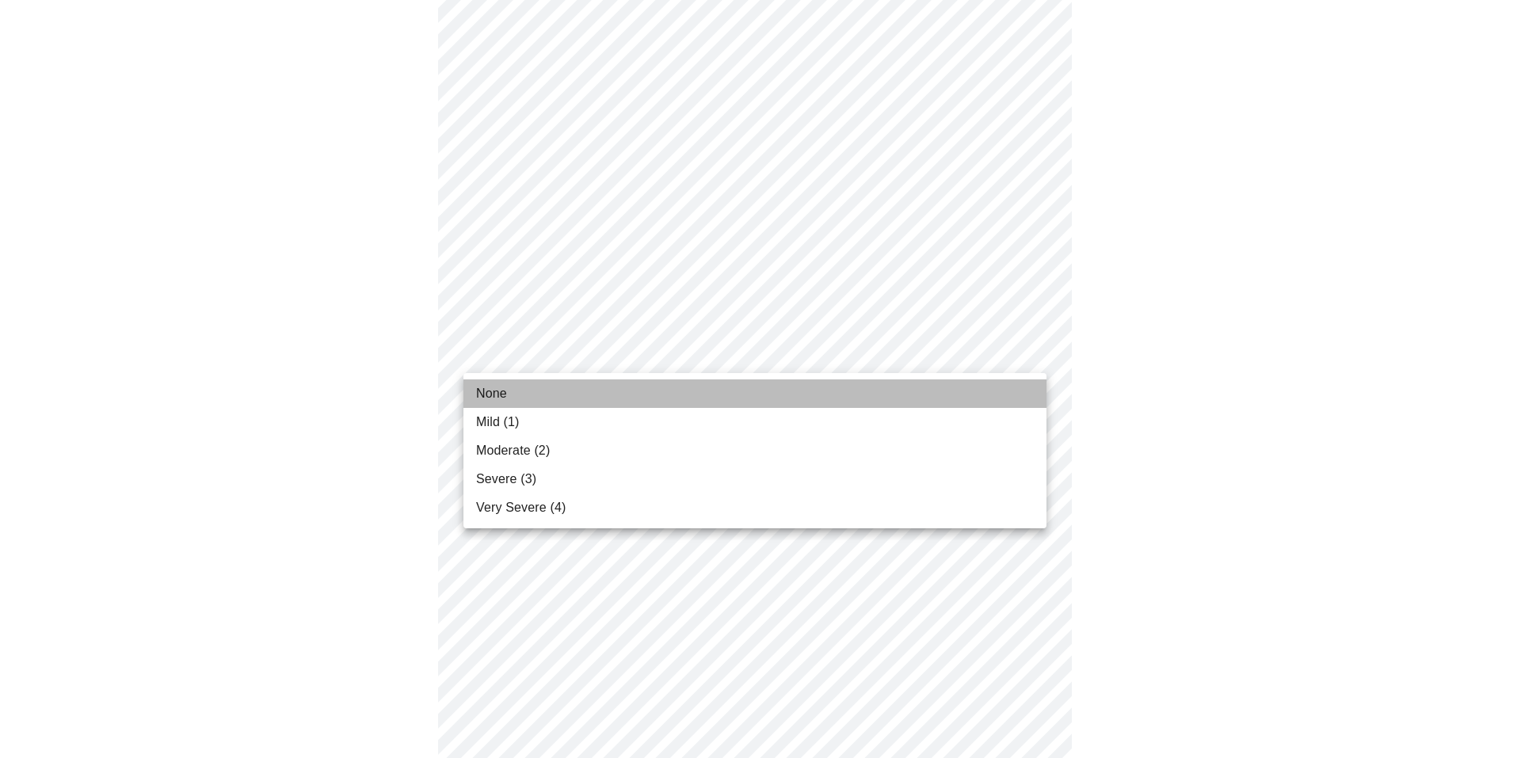
click at [511, 392] on li "None" at bounding box center [754, 394] width 583 height 29
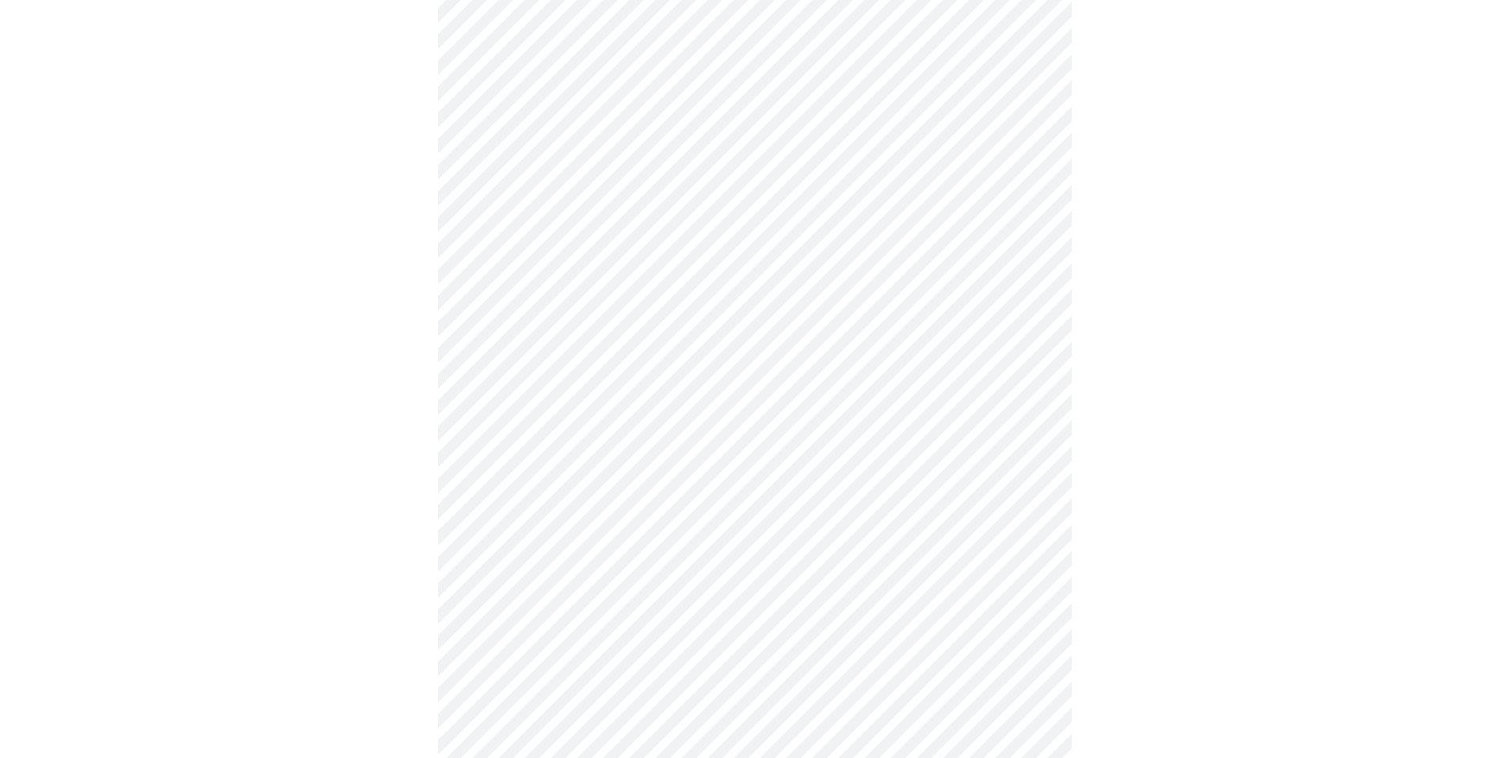
click at [620, 475] on body "MyMenopauseRx Appointments Messaging Labs Uploads Medications Community Refer a…" at bounding box center [754, 10] width 1497 height 1908
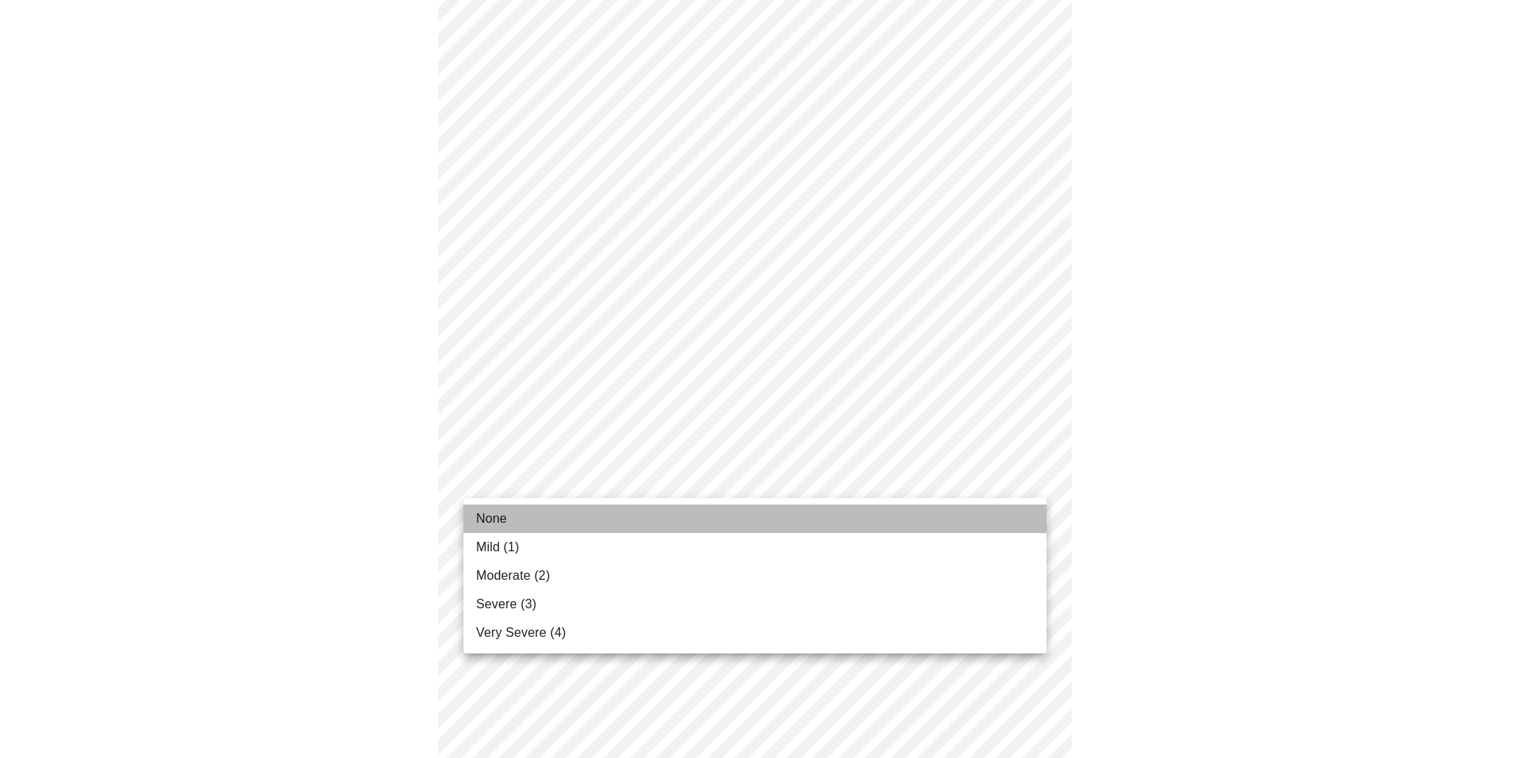
click at [509, 516] on li "None" at bounding box center [754, 519] width 583 height 29
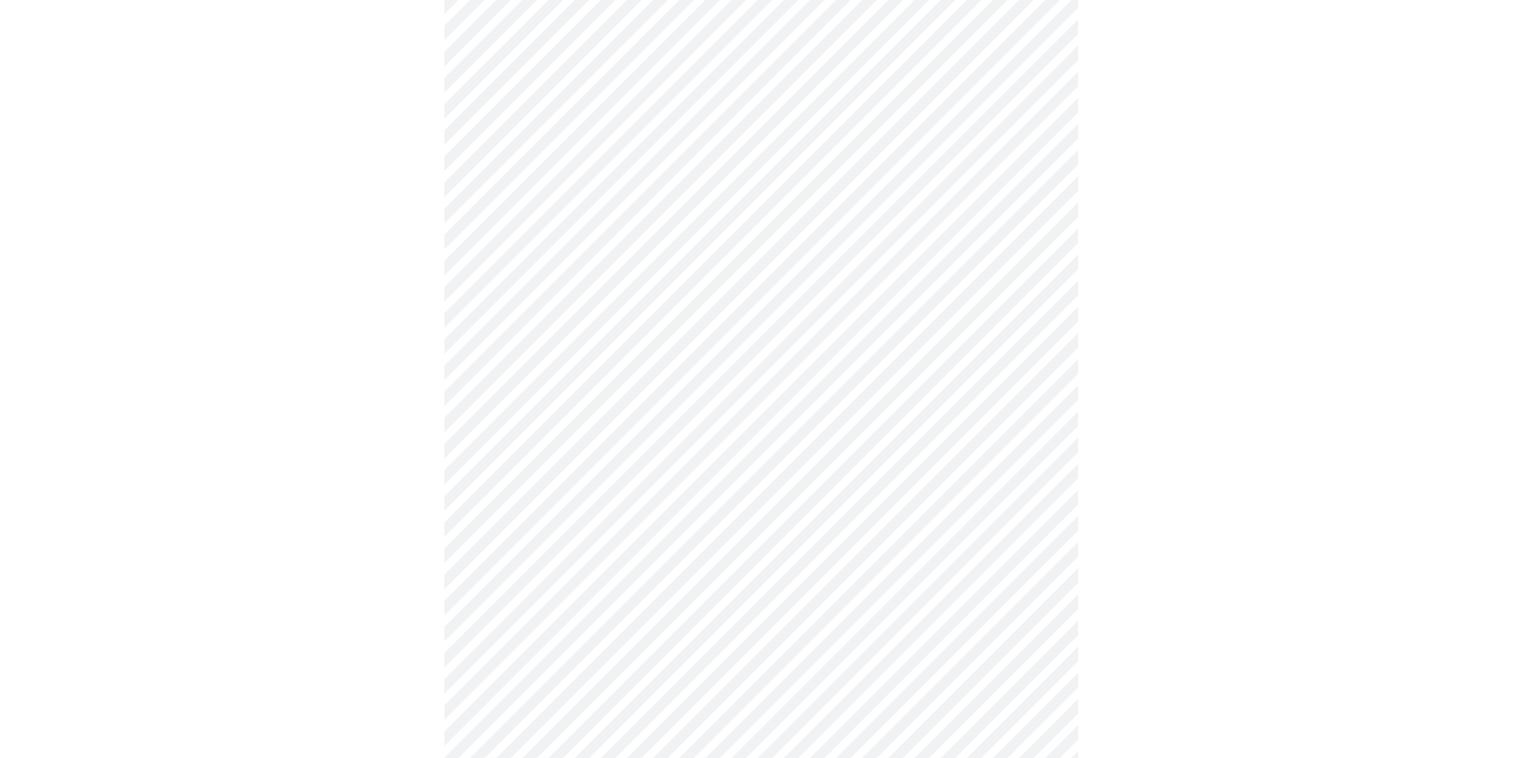
scroll to position [1127, 0]
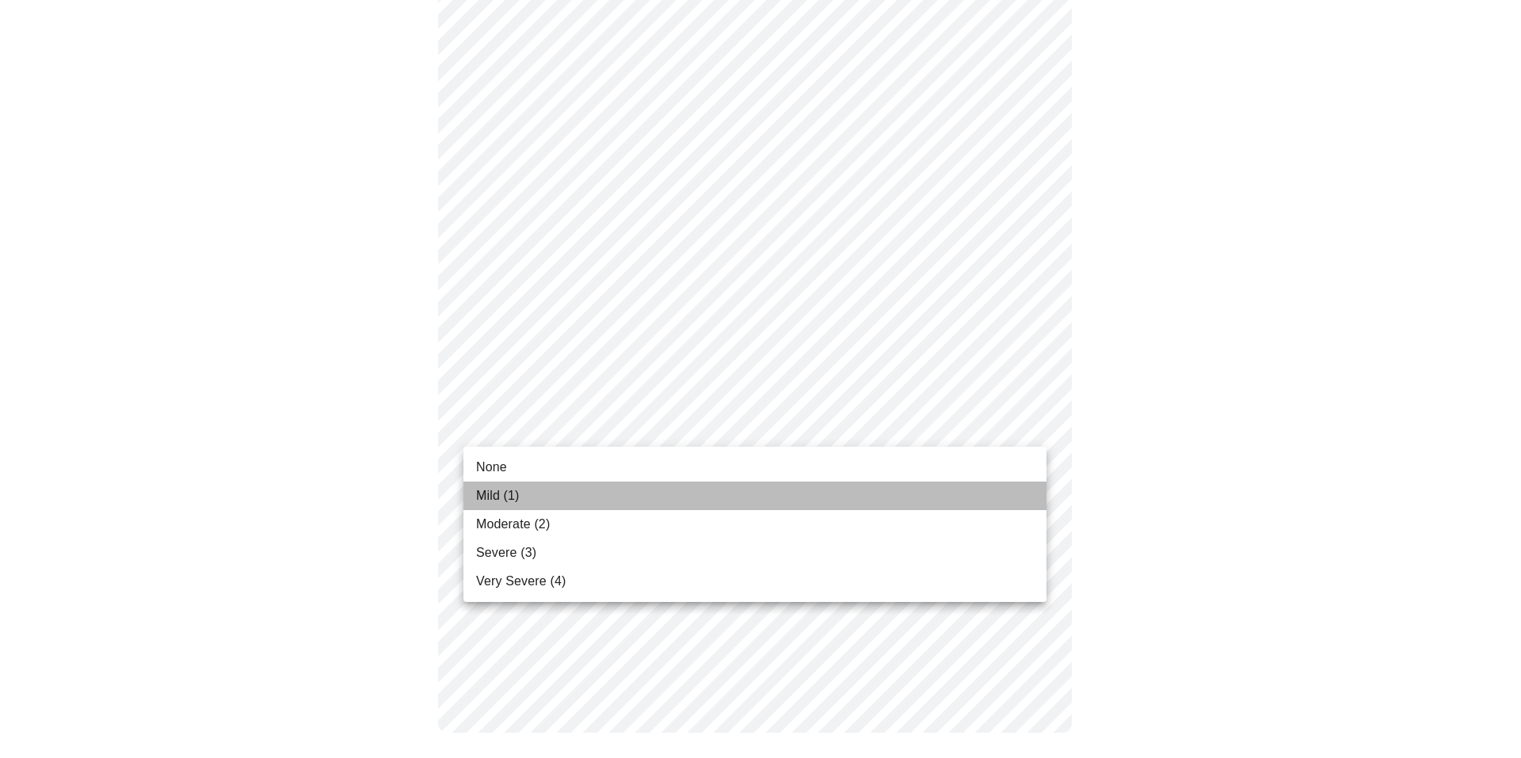
drag, startPoint x: 537, startPoint y: 496, endPoint x: 549, endPoint y: 481, distance: 19.2
click at [537, 495] on li "Mild (1)" at bounding box center [754, 496] width 583 height 29
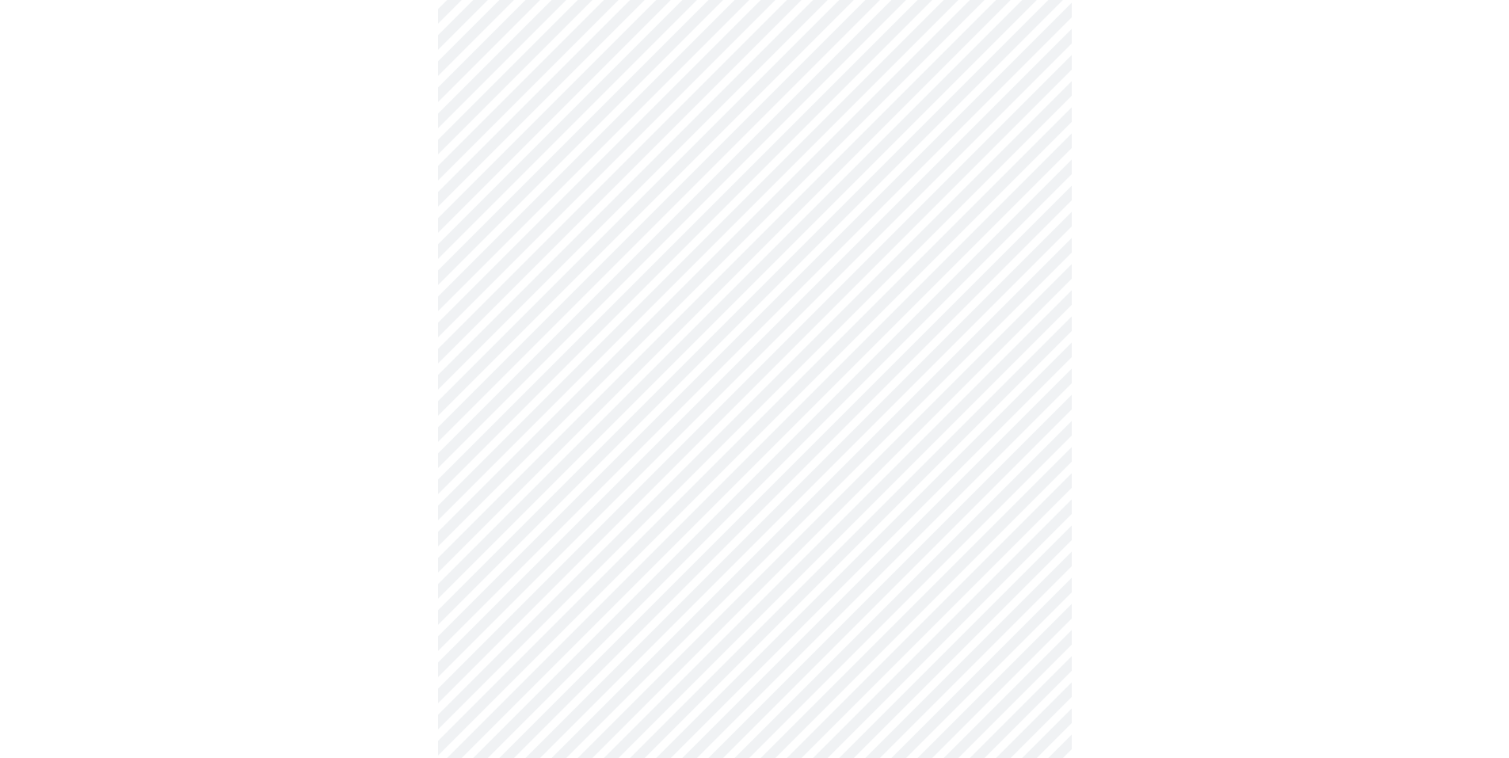
scroll to position [422, 0]
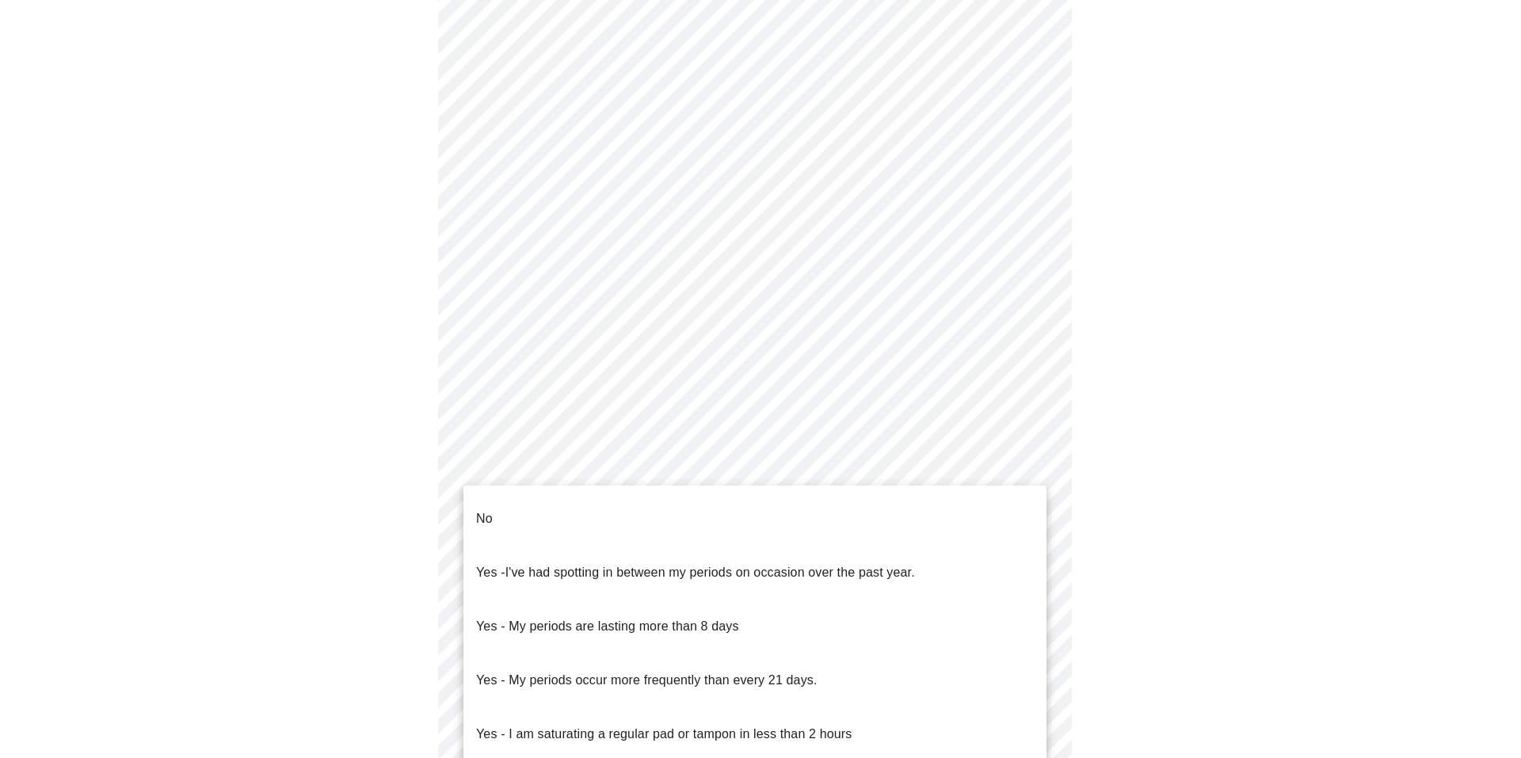
click at [473, 481] on body "MyMenopauseRx Appointments Messaging Labs Uploads Medications Community Refer a…" at bounding box center [760, 334] width 1509 height 1500
click at [483, 509] on p "No" at bounding box center [484, 518] width 17 height 19
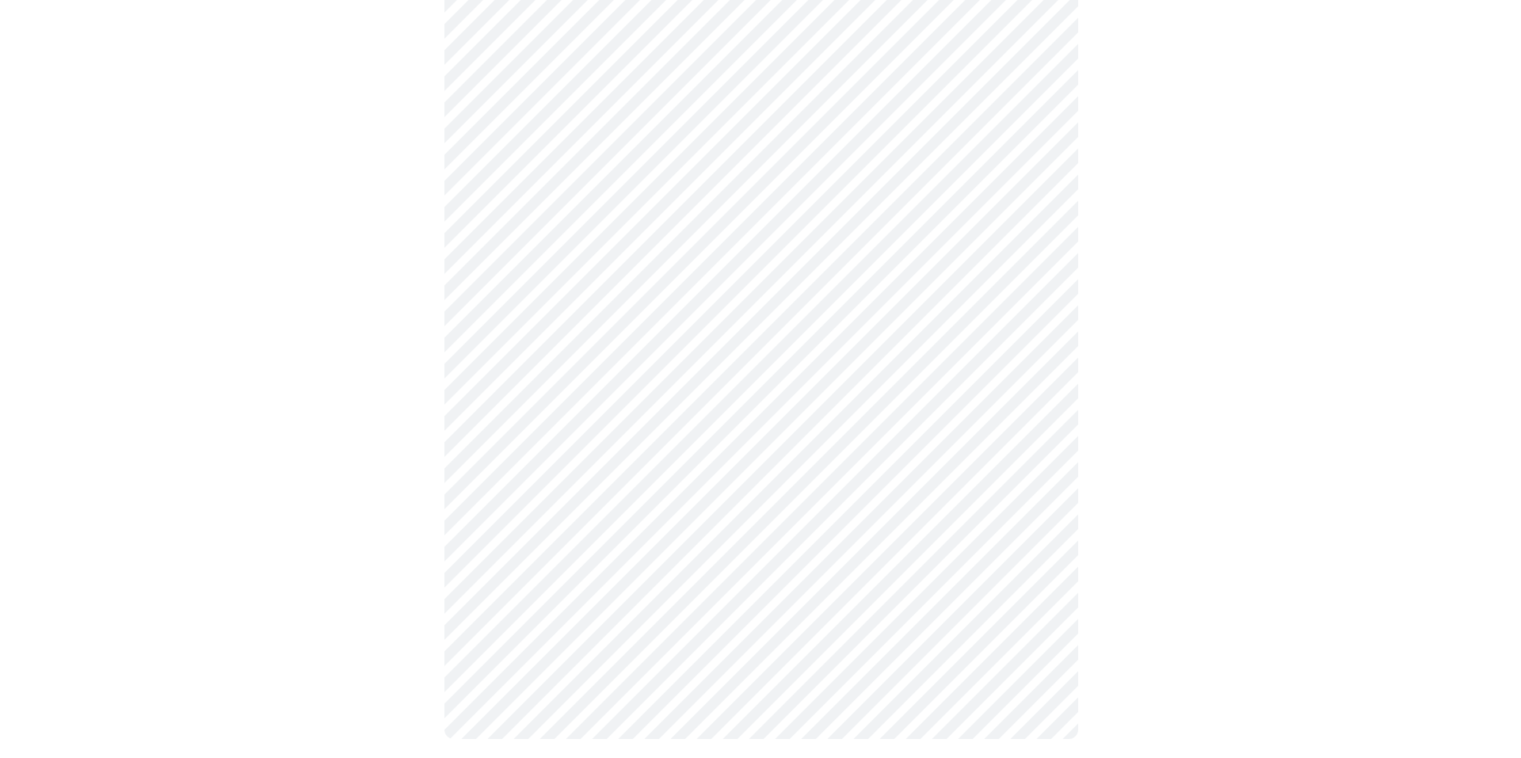
scroll to position [732, 0]
click at [525, 173] on body "MyMenopauseRx Appointments Messaging Labs Uploads Medications Community Refer a…" at bounding box center [754, 19] width 1497 height 1490
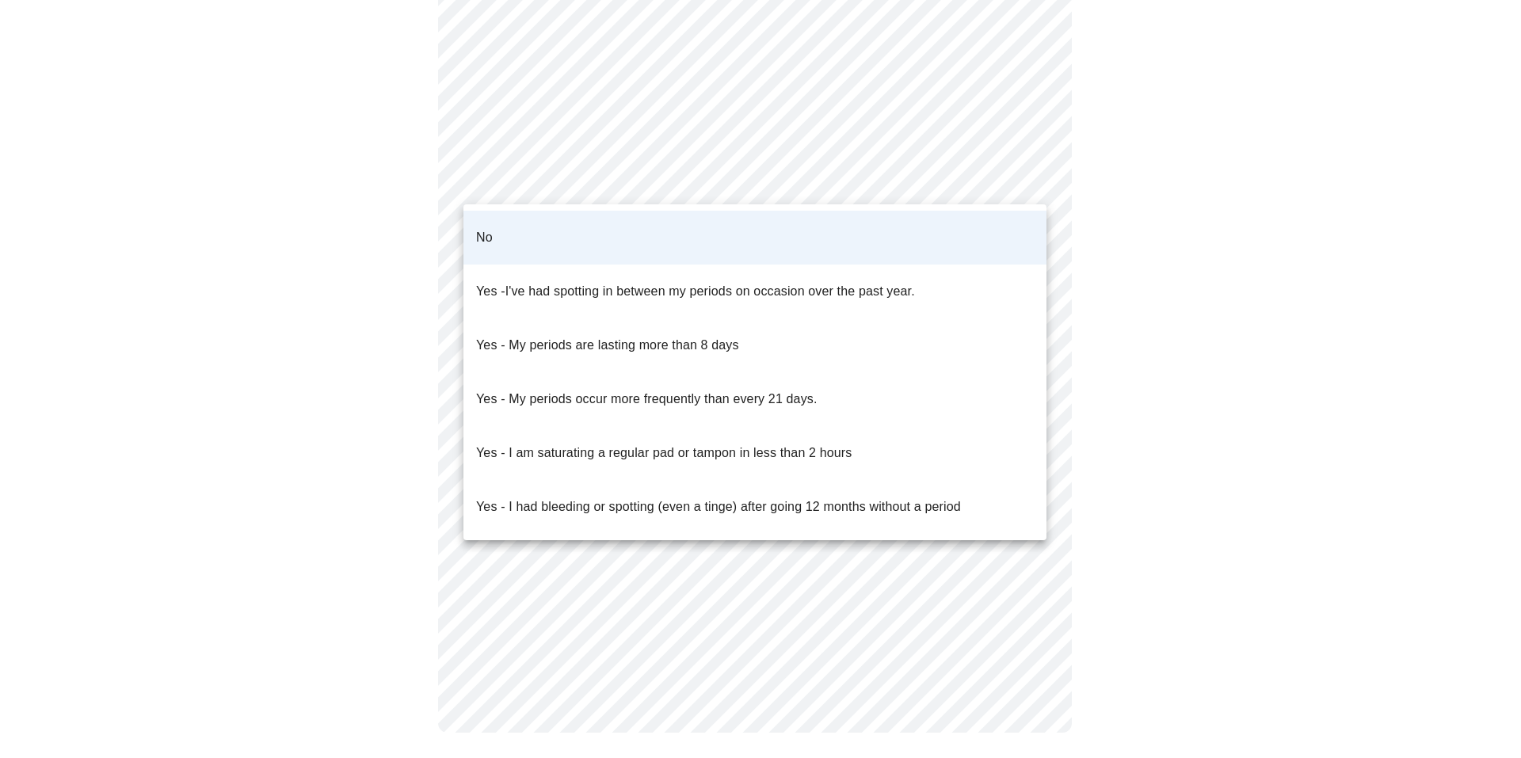
click at [431, 269] on div at bounding box center [760, 379] width 1521 height 758
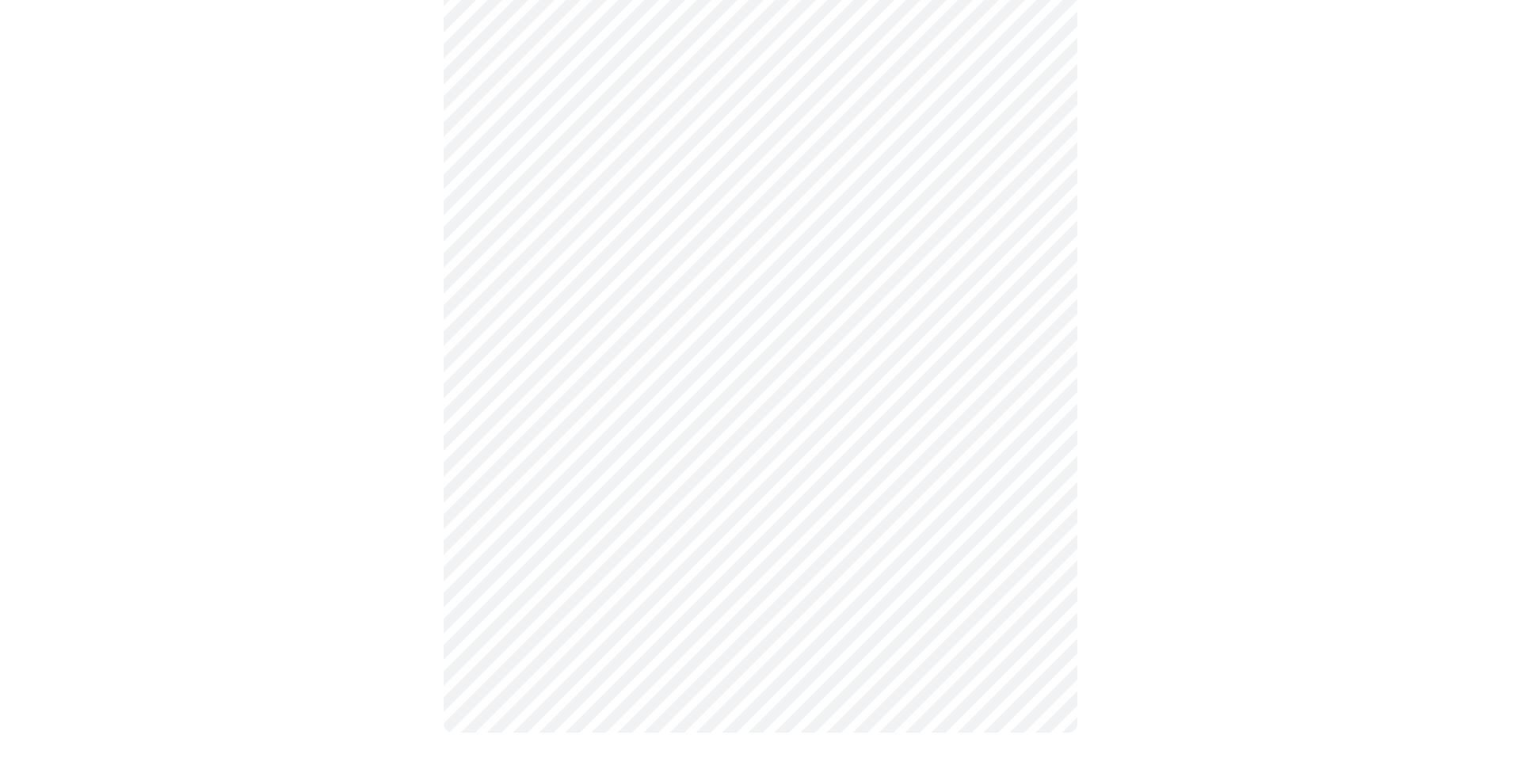
click at [528, 293] on body "MyMenopauseRx Appointments Messaging Labs Uploads Medications Community Refer a…" at bounding box center [760, 19] width 1509 height 1490
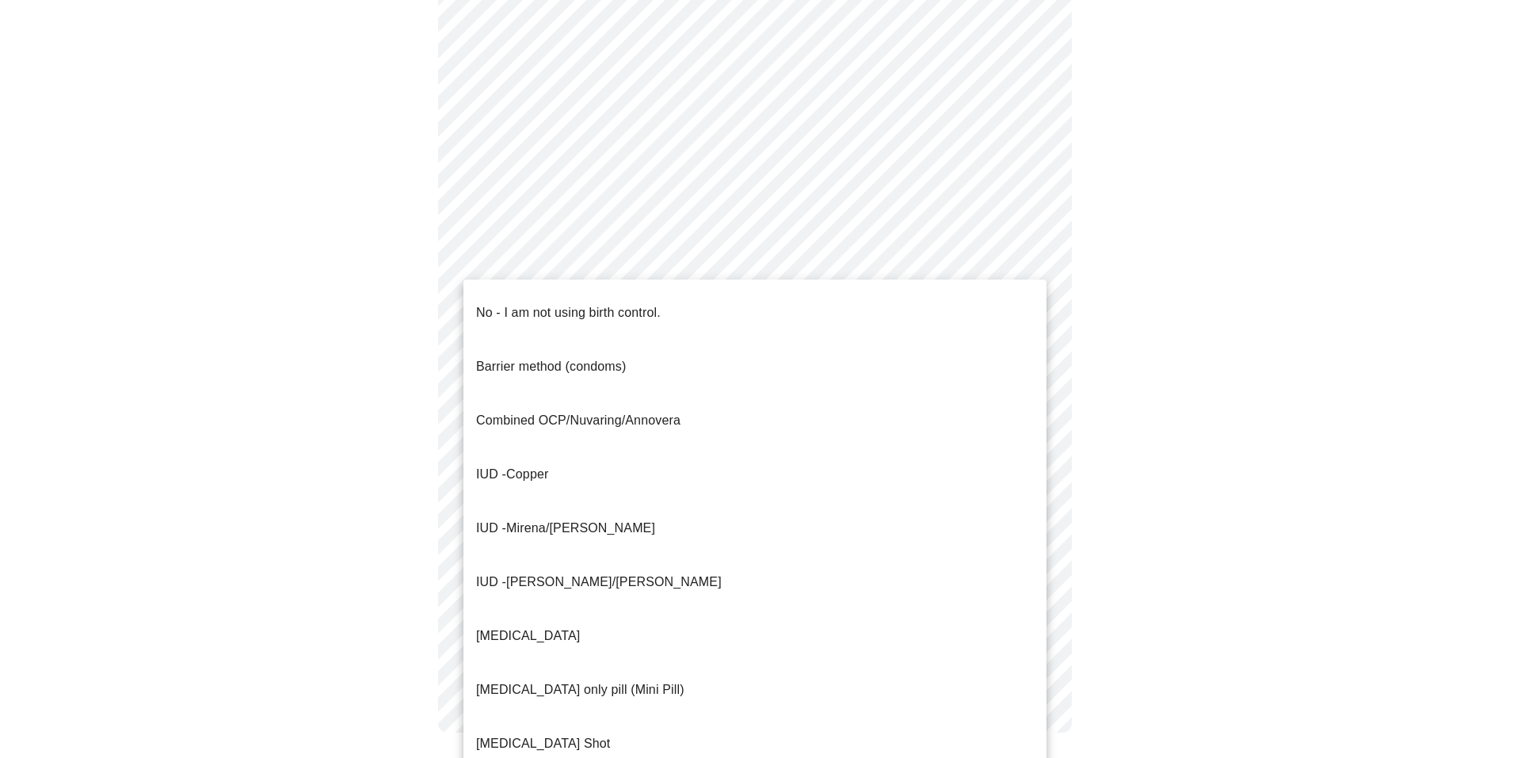
click at [514, 303] on p "No - I am not using birth control." at bounding box center [568, 312] width 185 height 19
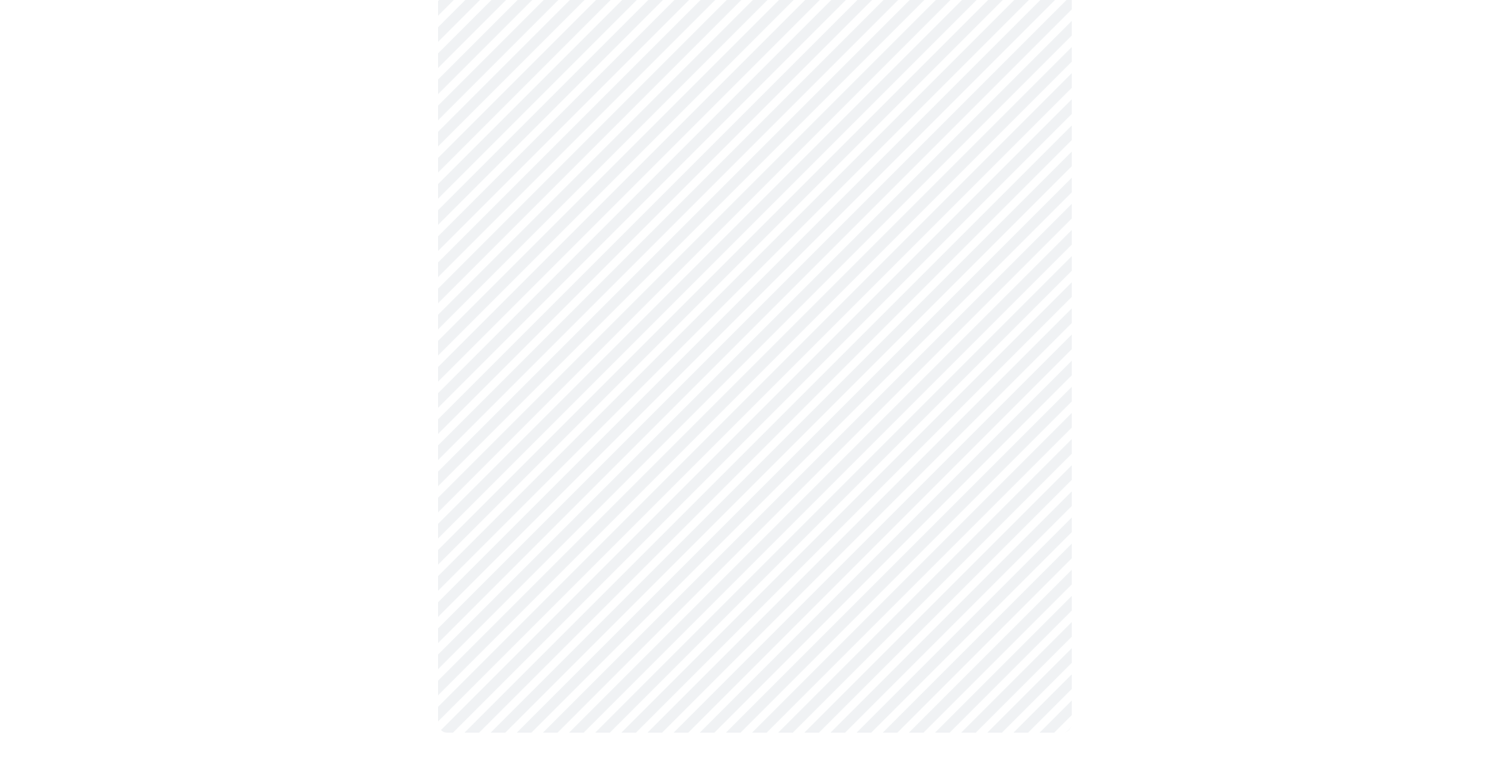
click at [507, 414] on body "MyMenopauseRx Appointments Messaging Labs Uploads Medications Community Refer a…" at bounding box center [754, 24] width 1497 height 1481
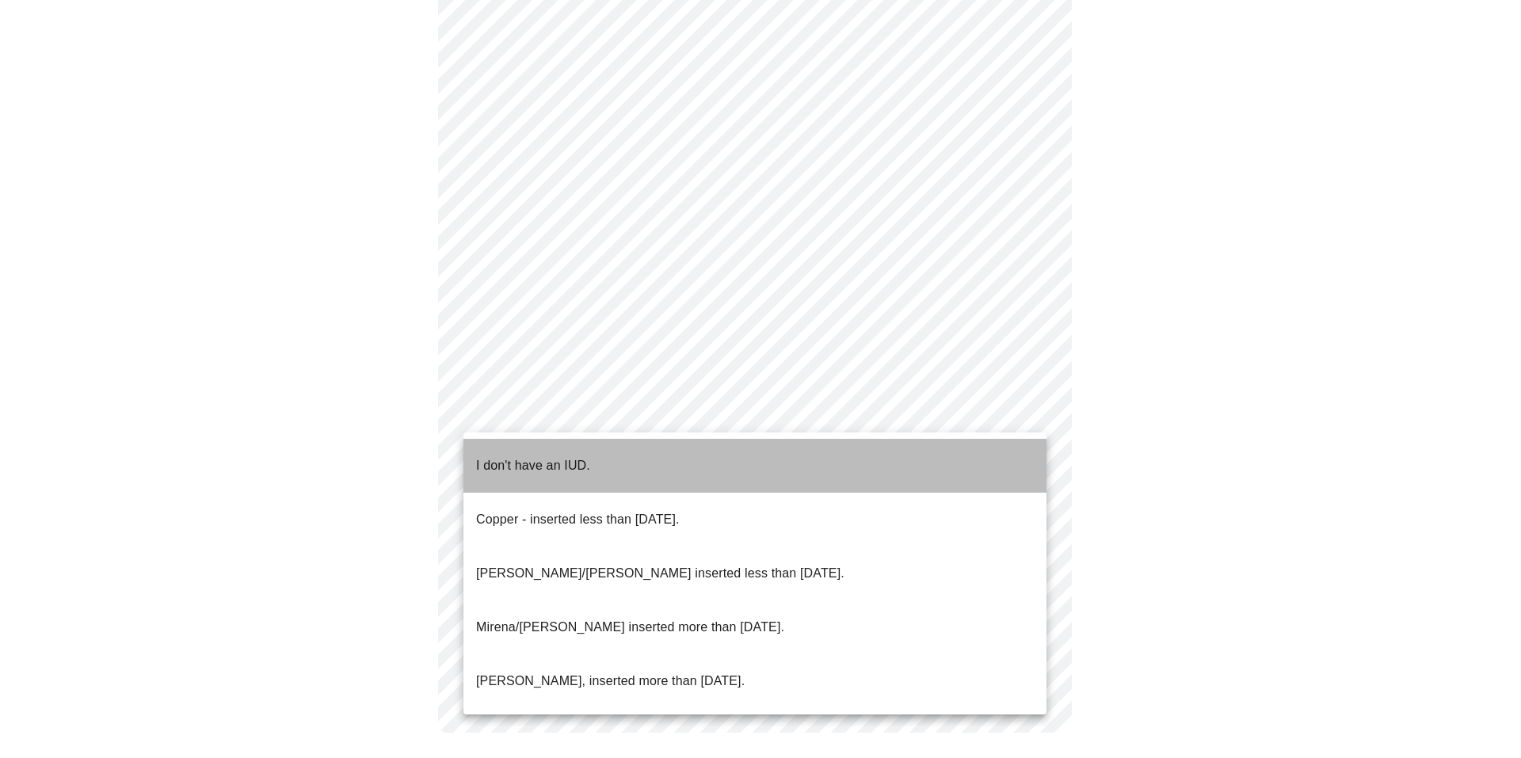
click at [493, 456] on p "I don't have an IUD." at bounding box center [533, 465] width 114 height 19
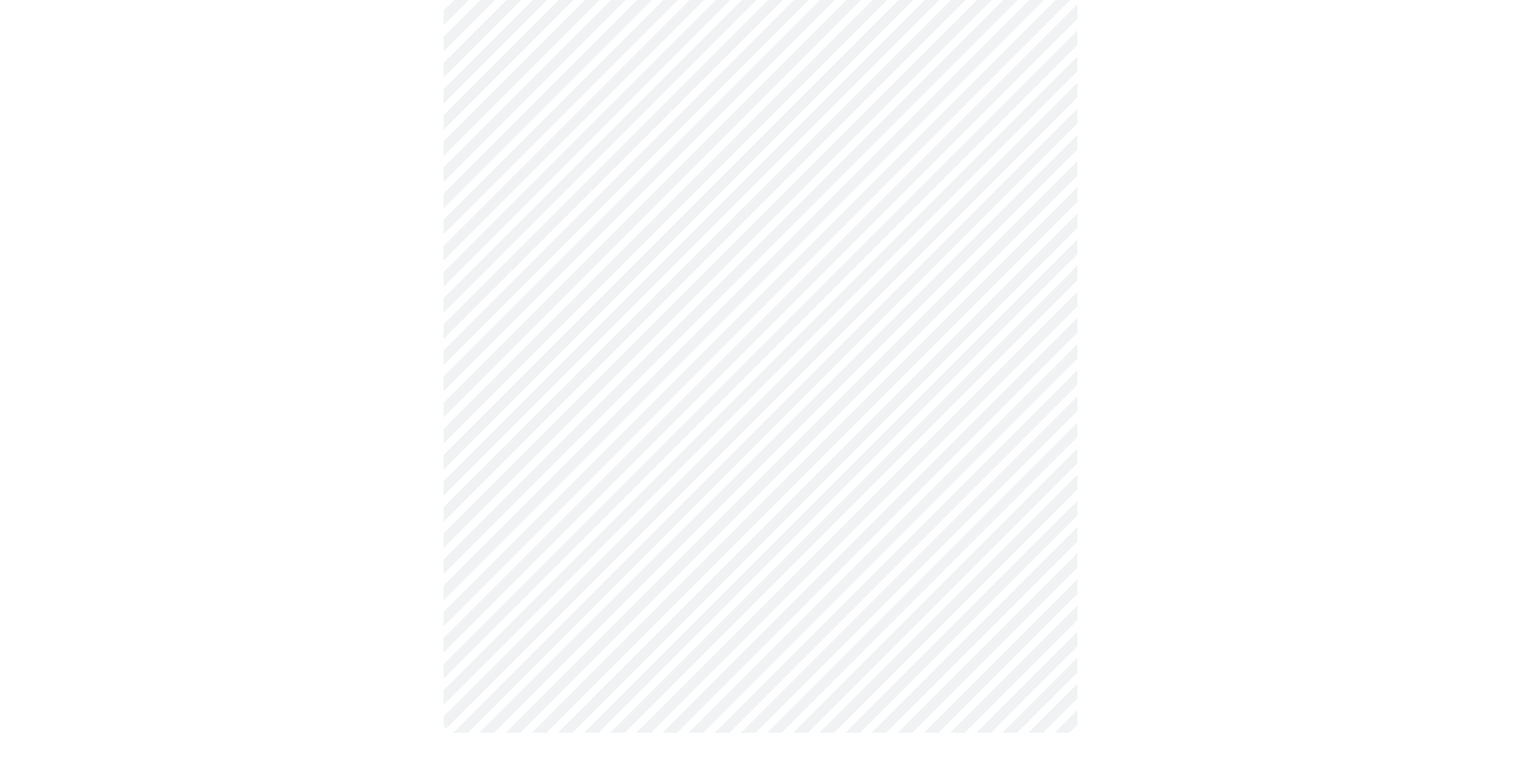
click at [551, 541] on body "MyMenopauseRx Appointments Messaging Labs Uploads Medications Community Refer a…" at bounding box center [760, 28] width 1509 height 1471
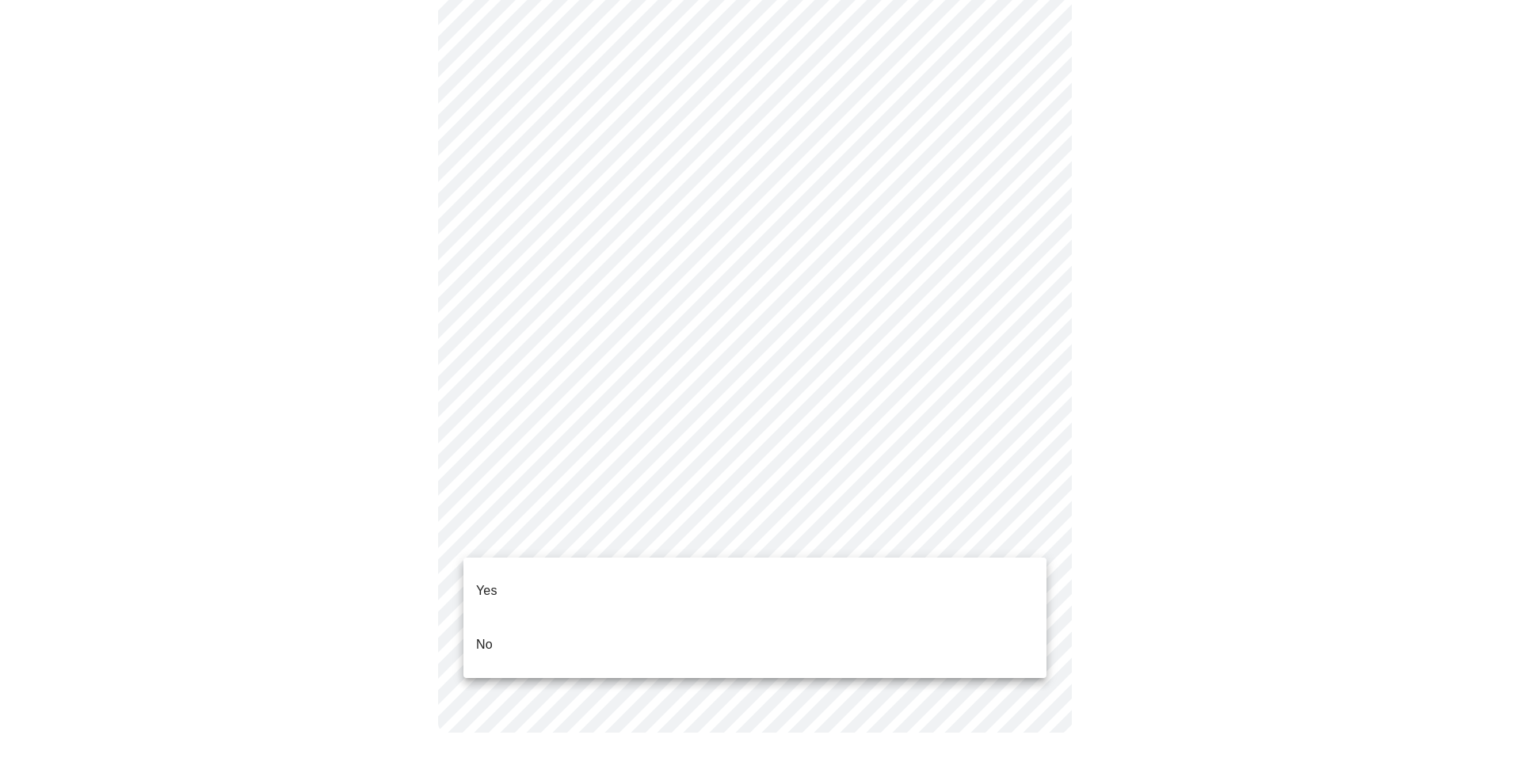
drag, startPoint x: 525, startPoint y: 581, endPoint x: 551, endPoint y: 591, distance: 27.4
click at [525, 581] on li "Yes" at bounding box center [754, 591] width 583 height 54
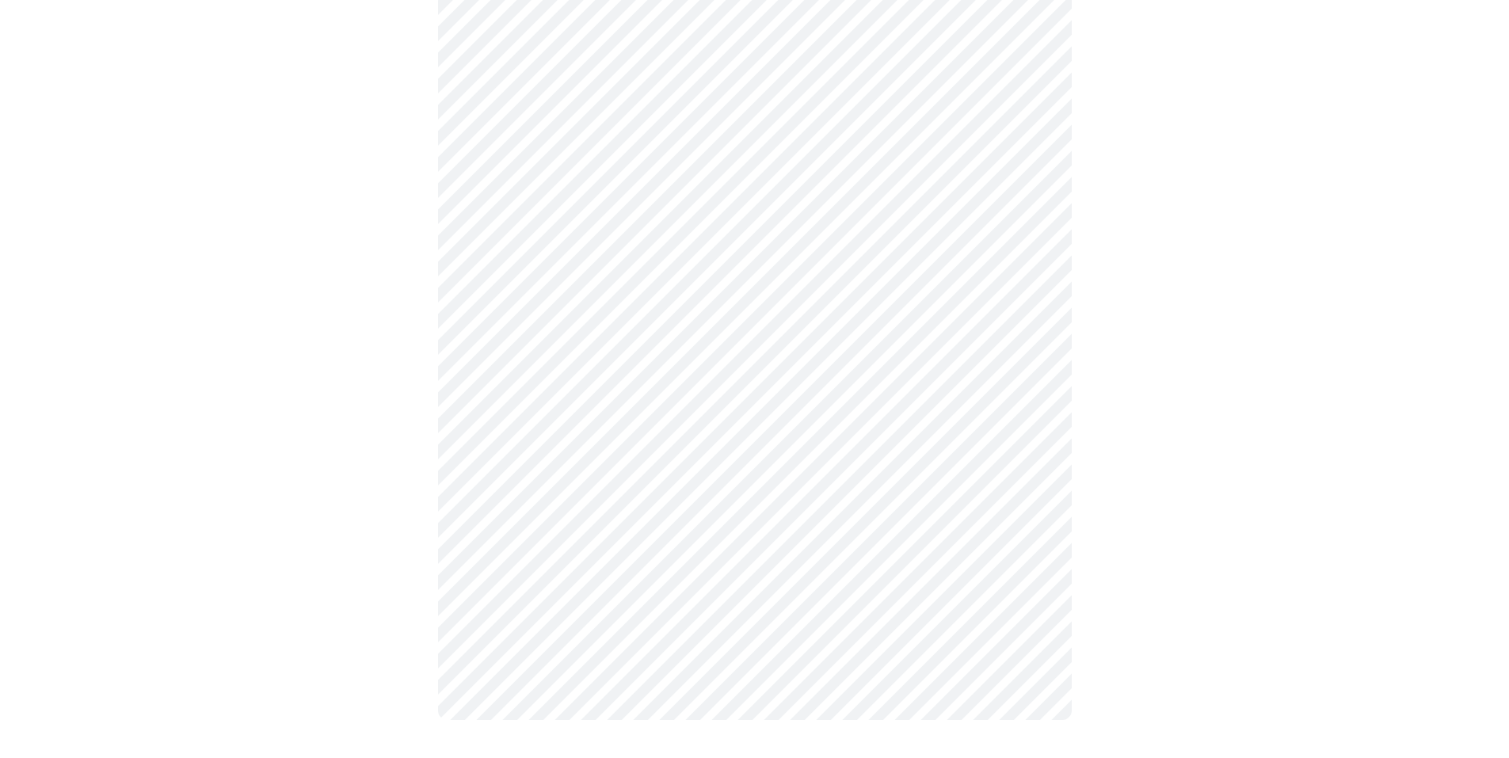
scroll to position [0, 0]
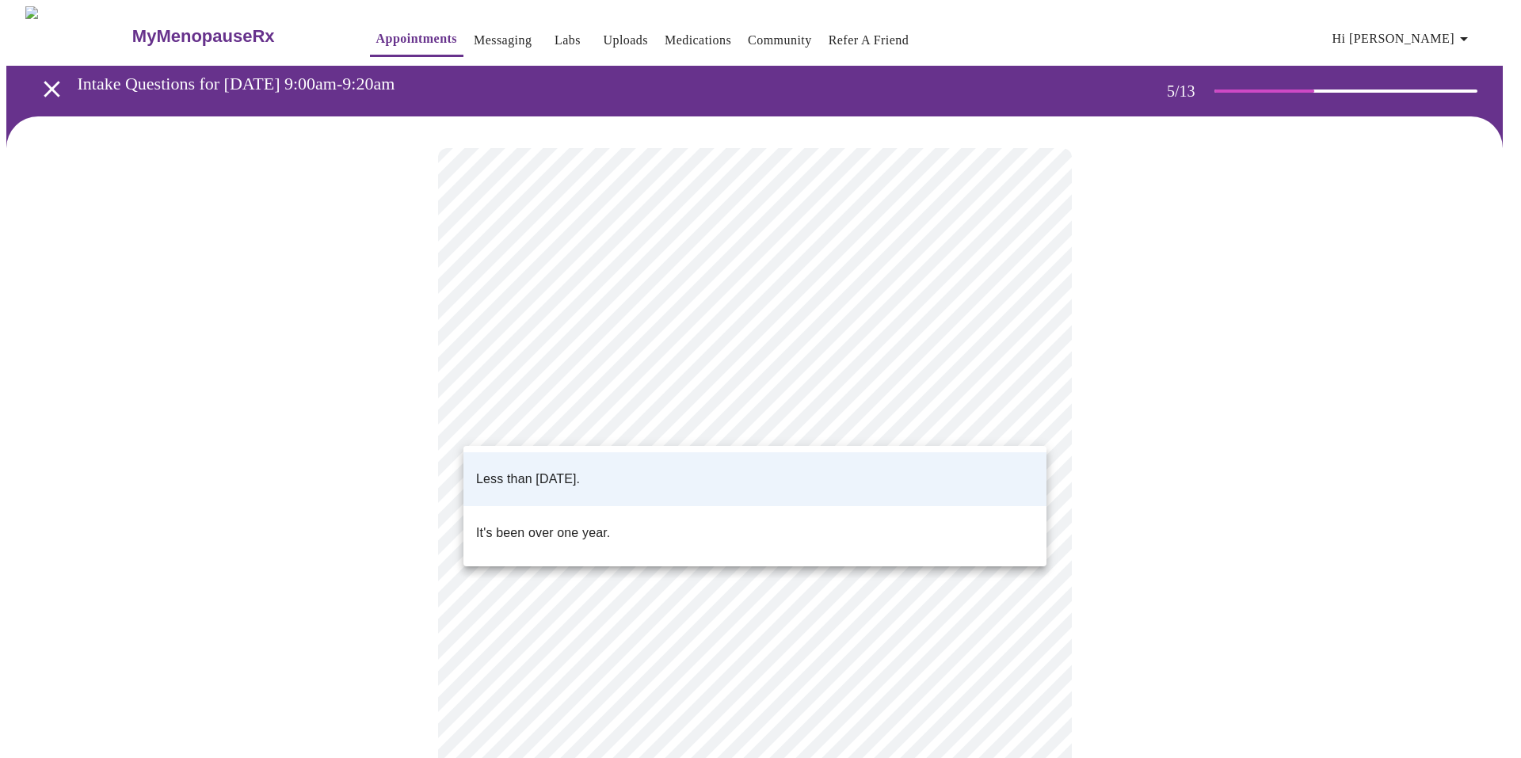
click at [689, 426] on body "MyMenopauseRx Appointments Messaging Labs Uploads Medications Community Refer a…" at bounding box center [760, 518] width 1509 height 1024
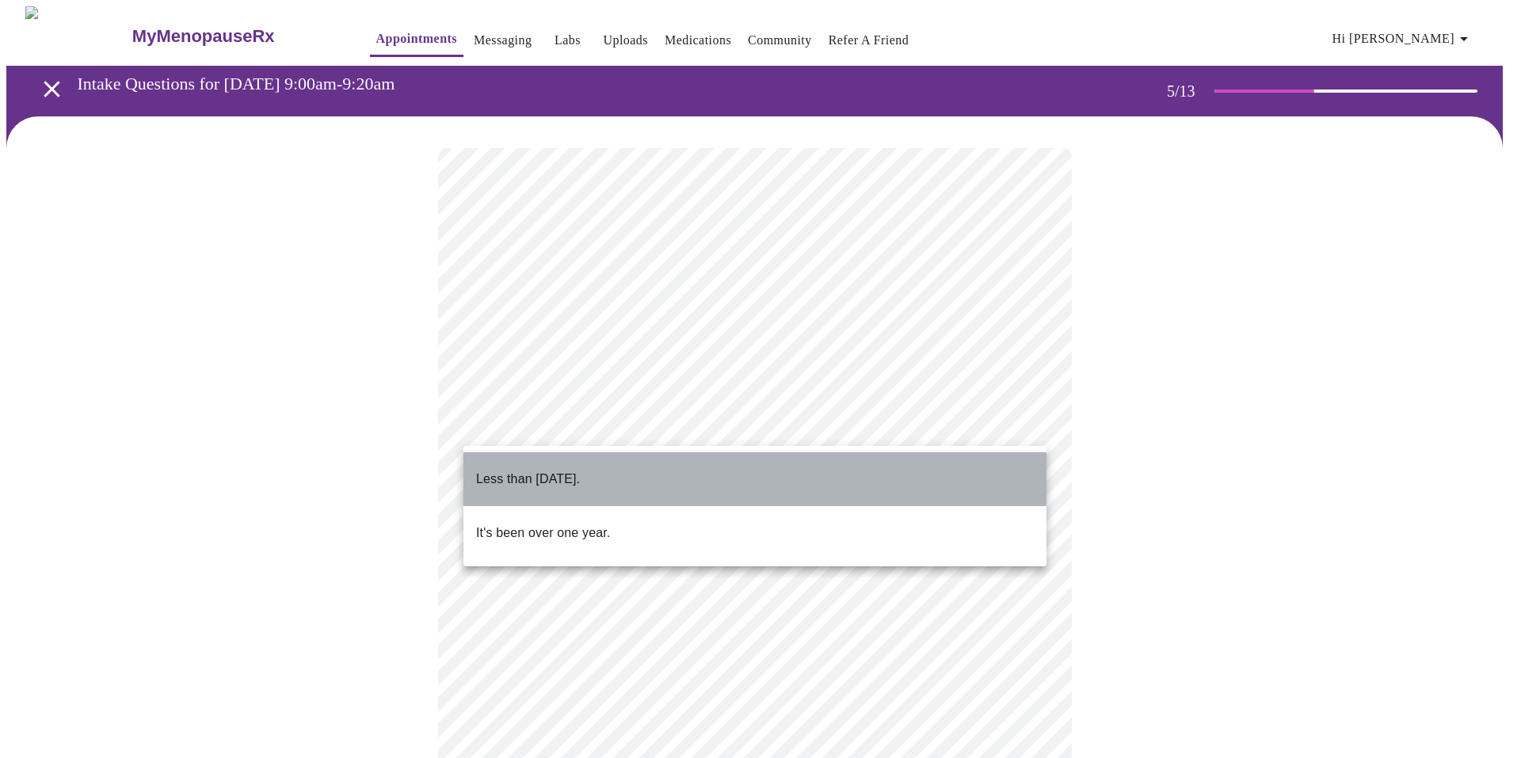
click at [679, 461] on li "Less than [DATE]." at bounding box center [754, 479] width 583 height 54
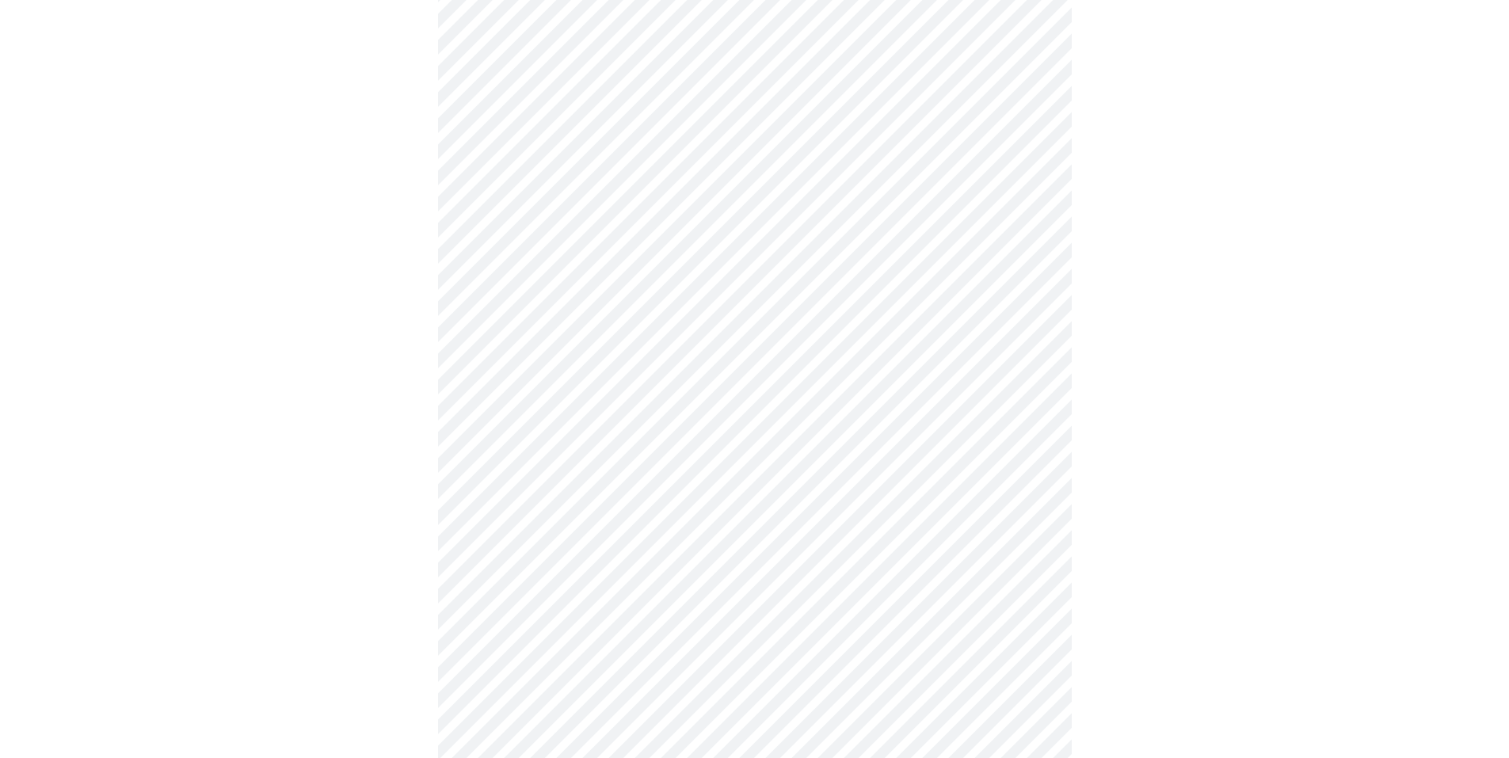
scroll to position [4015, 0]
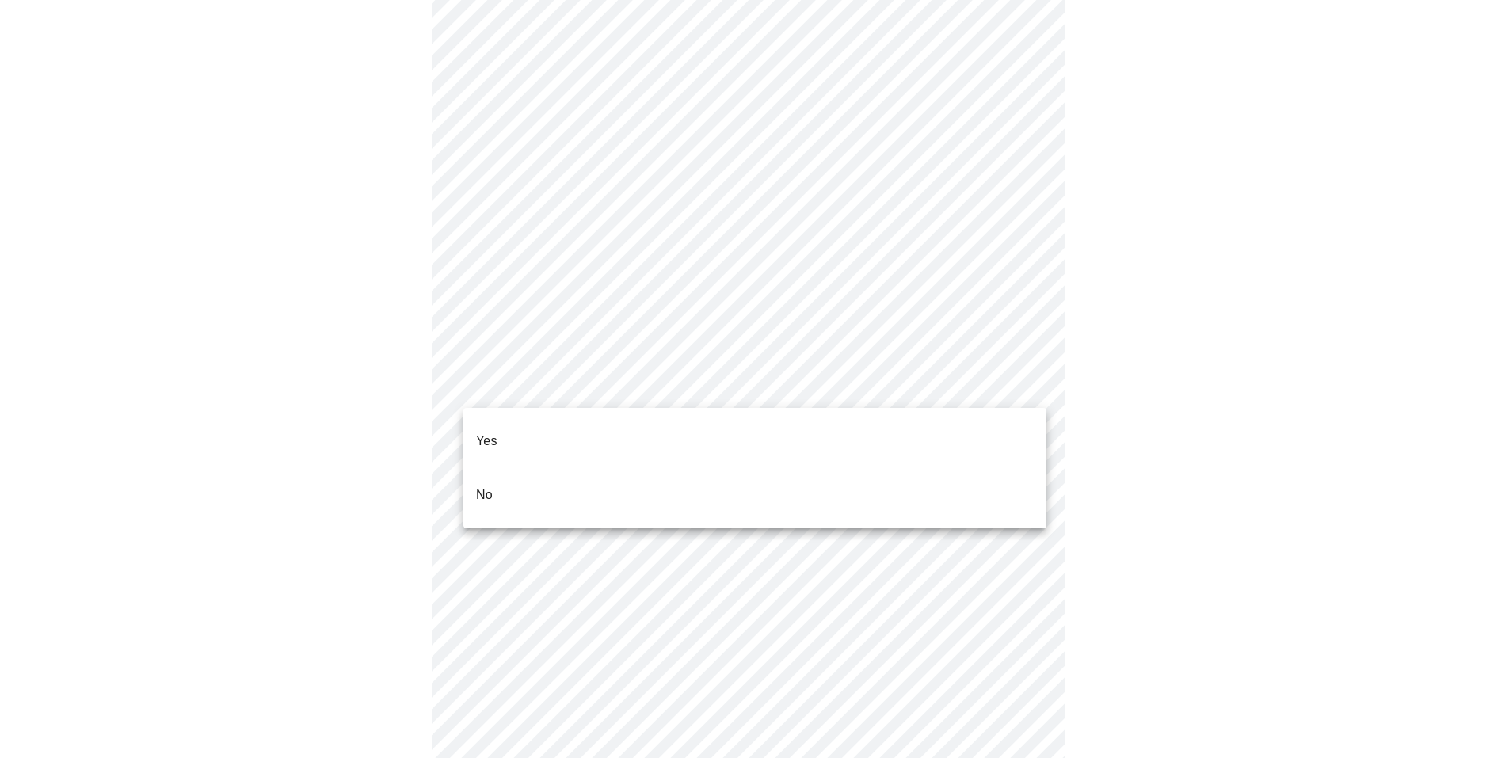
click at [488, 486] on p "No" at bounding box center [484, 495] width 17 height 19
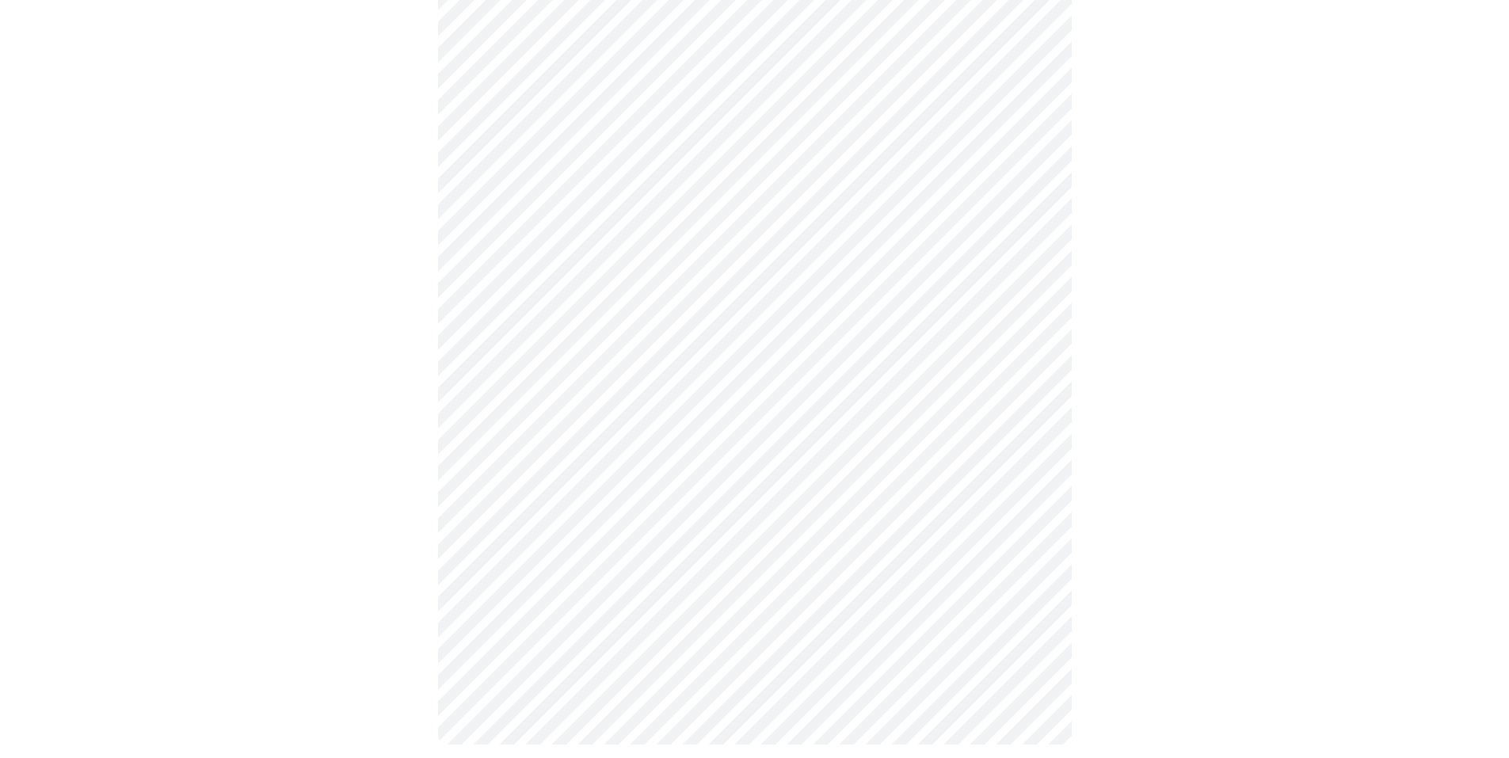
scroll to position [1289, 0]
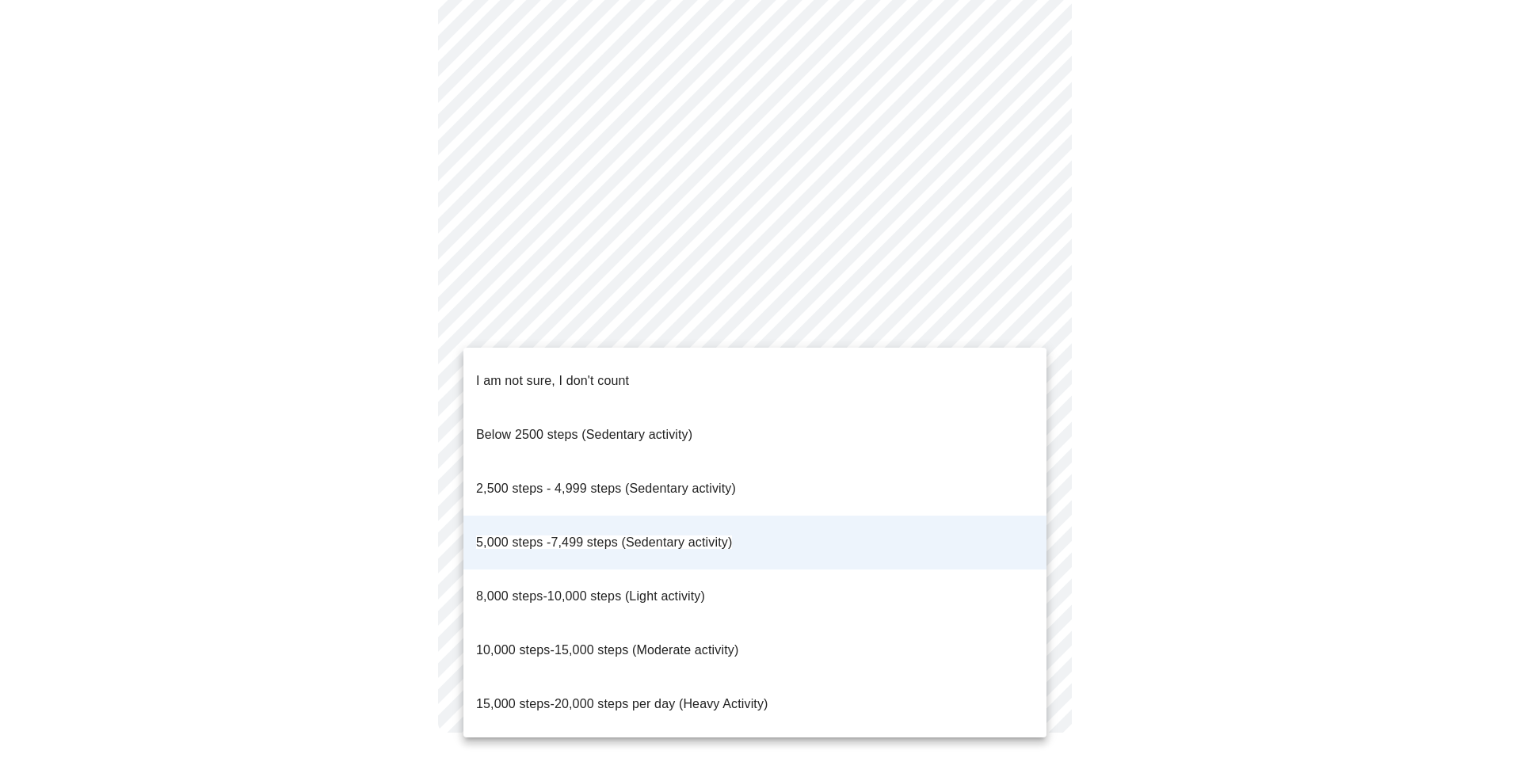
click at [1181, 439] on div at bounding box center [760, 379] width 1521 height 758
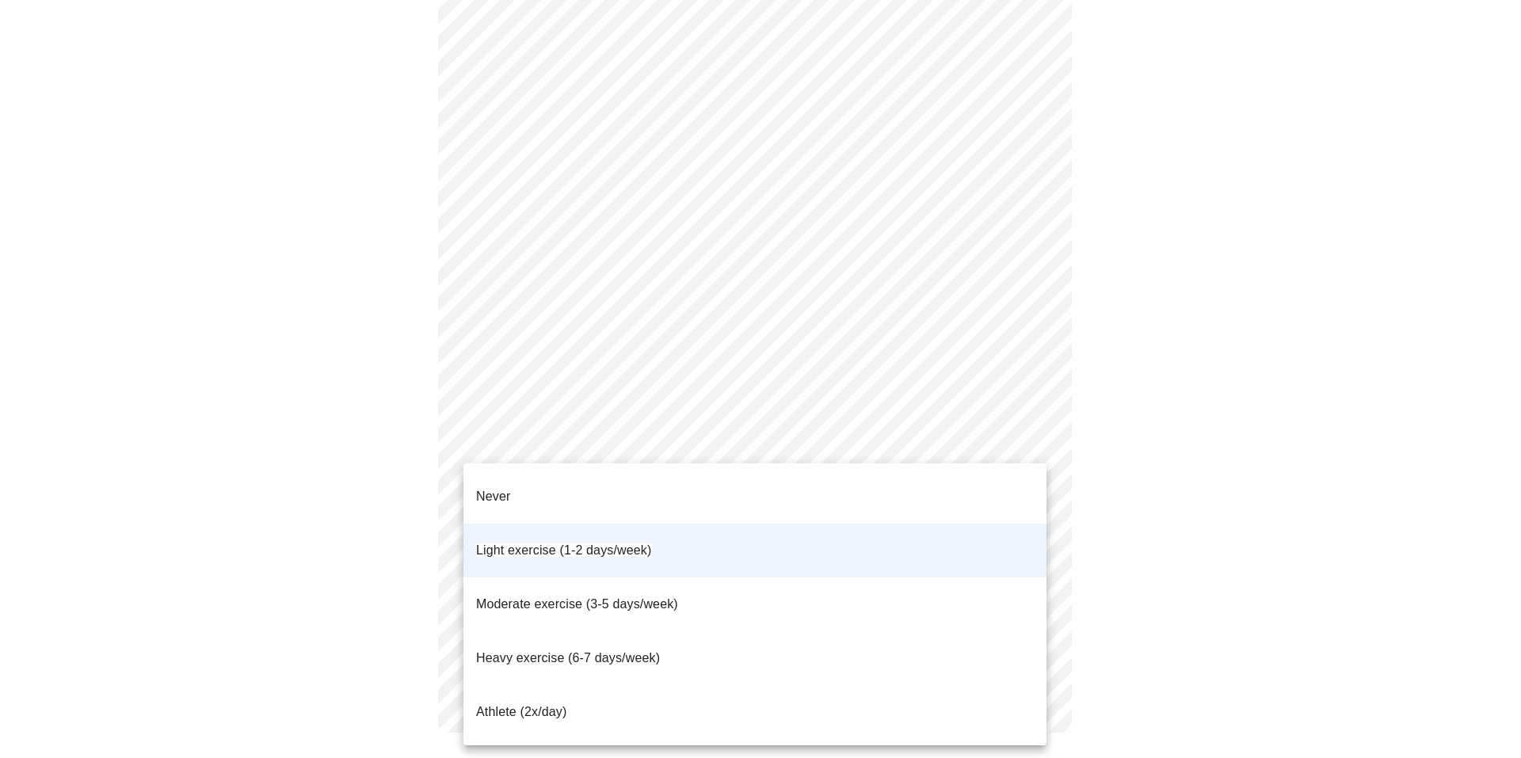
click at [630, 597] on span "Moderate exercise (3-5 days/week)" at bounding box center [577, 603] width 202 height 13
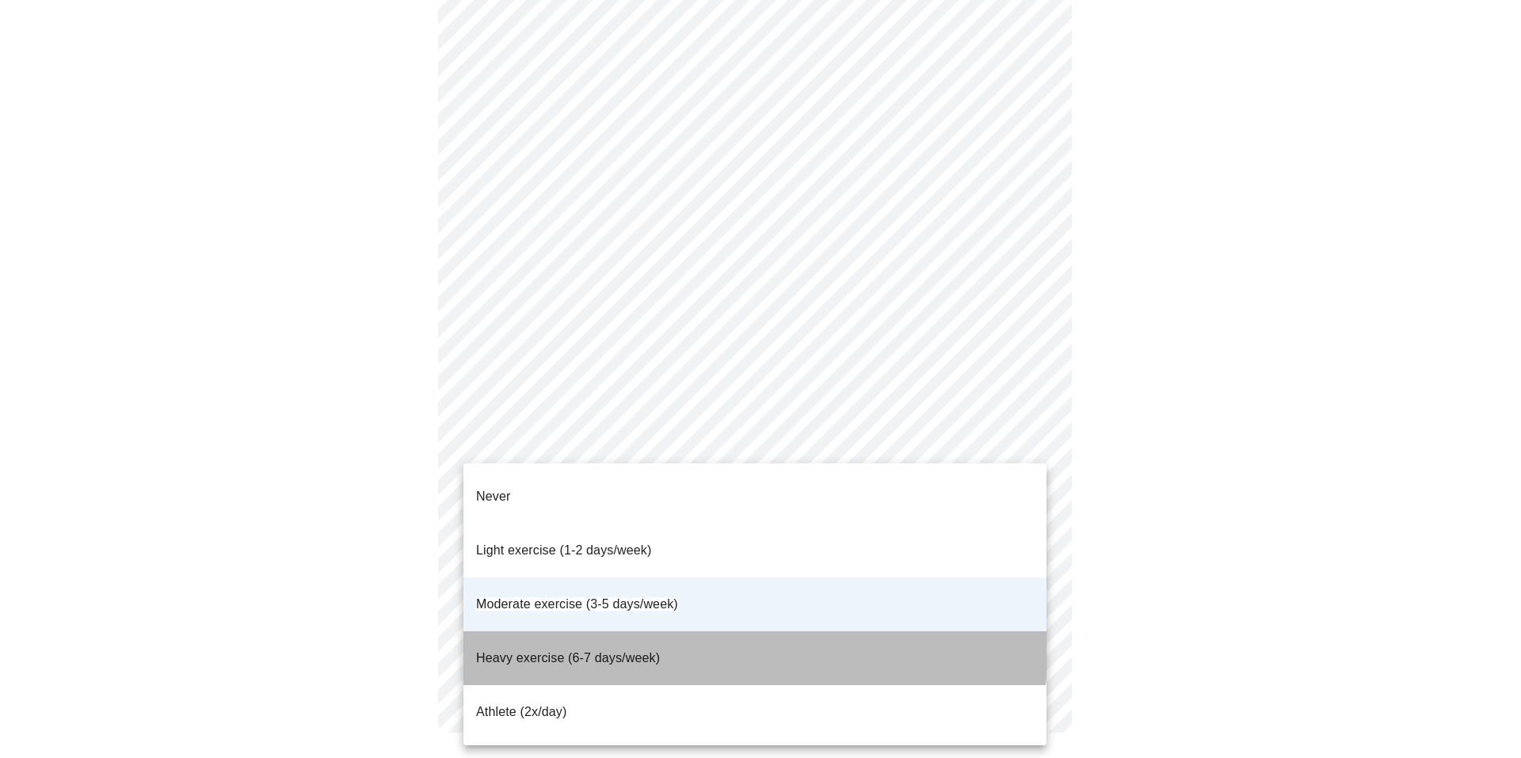
click at [694, 631] on li "Heavy exercise (6-7 days/week)" at bounding box center [754, 658] width 583 height 54
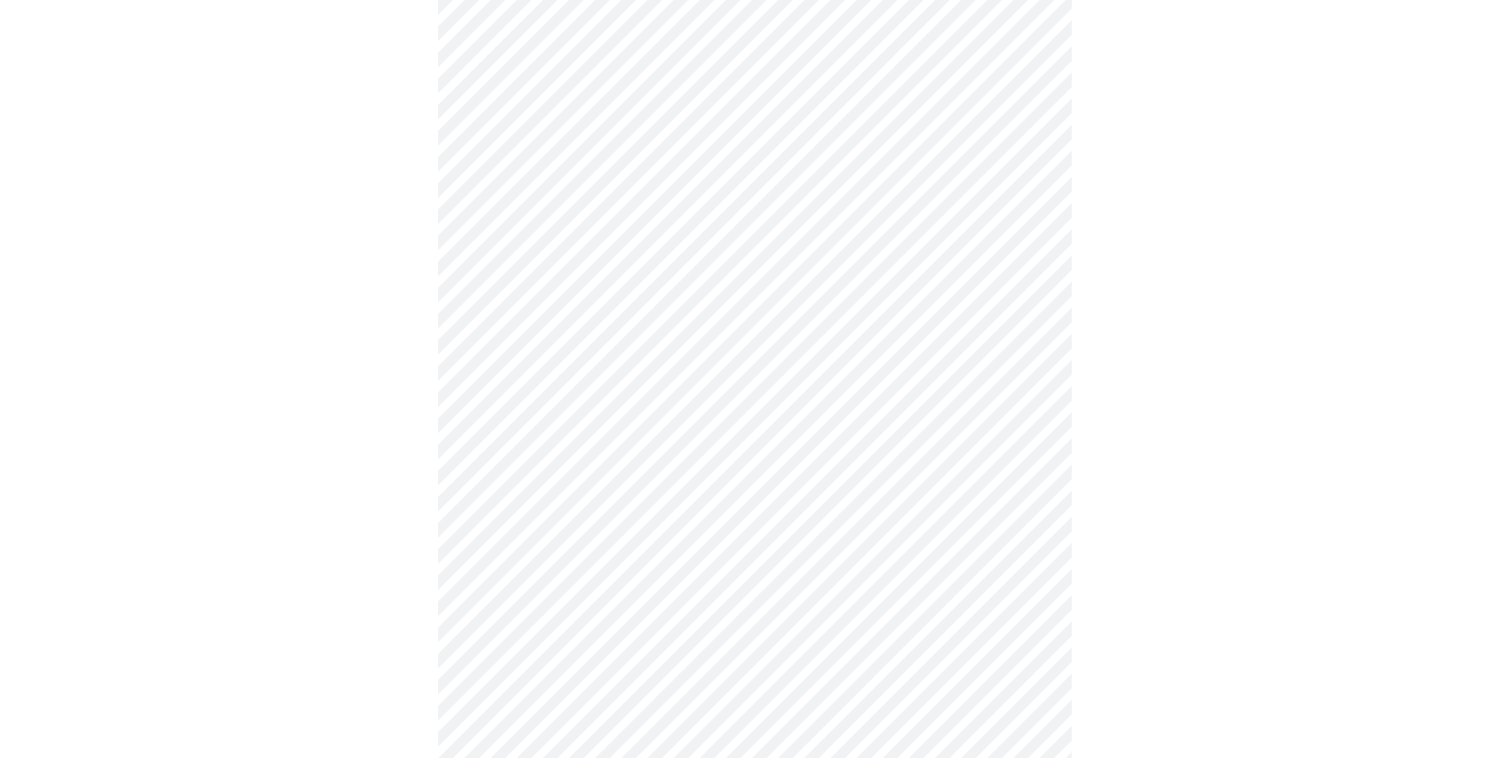
scroll to position [723, 0]
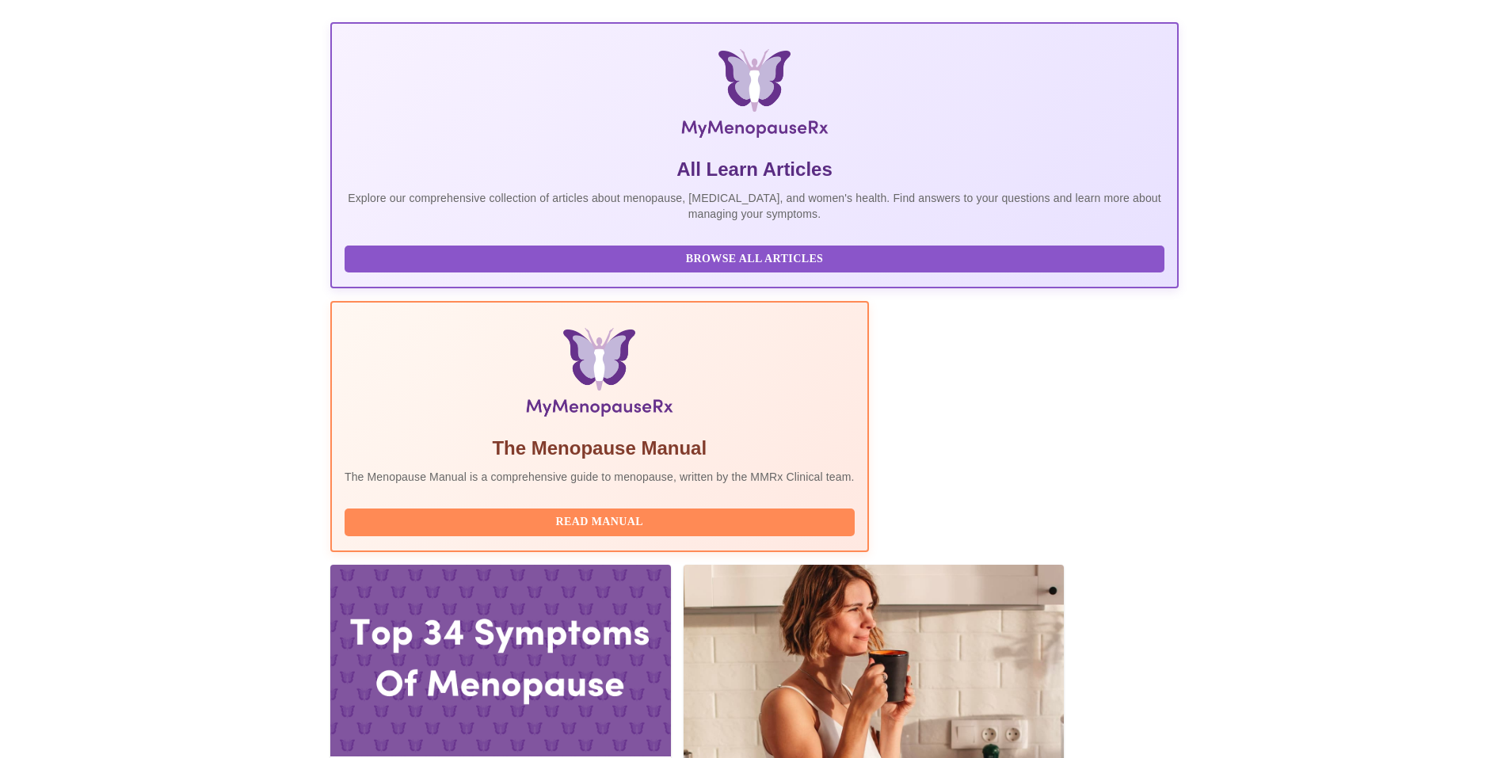
scroll to position [317, 0]
